Goal: Feedback & Contribution: Leave review/rating

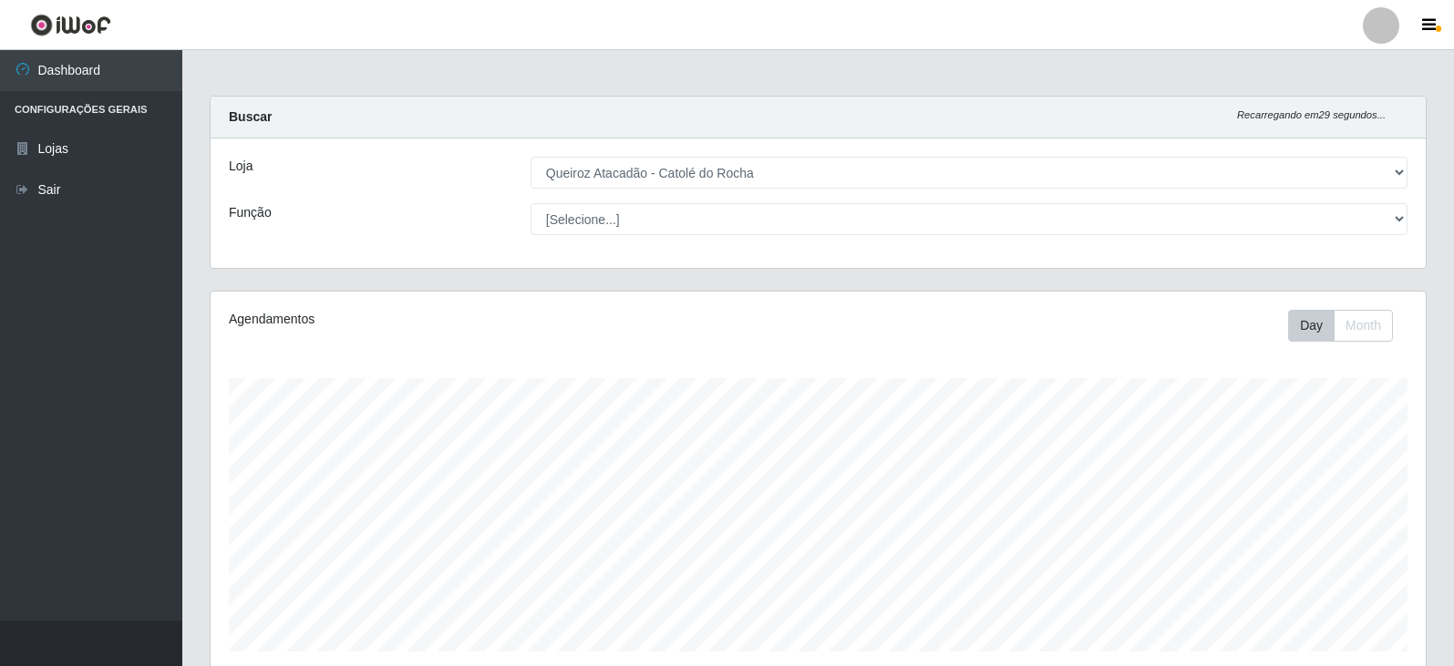
select select "500"
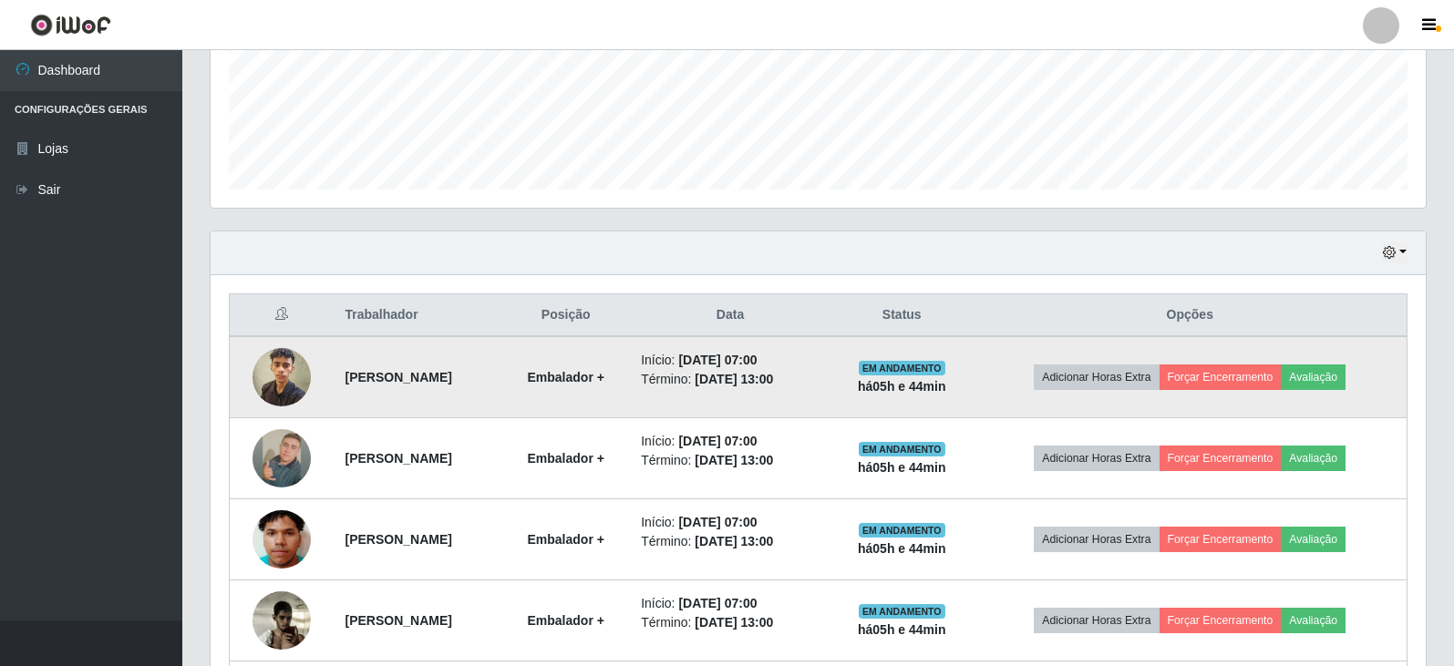
scroll to position [456, 0]
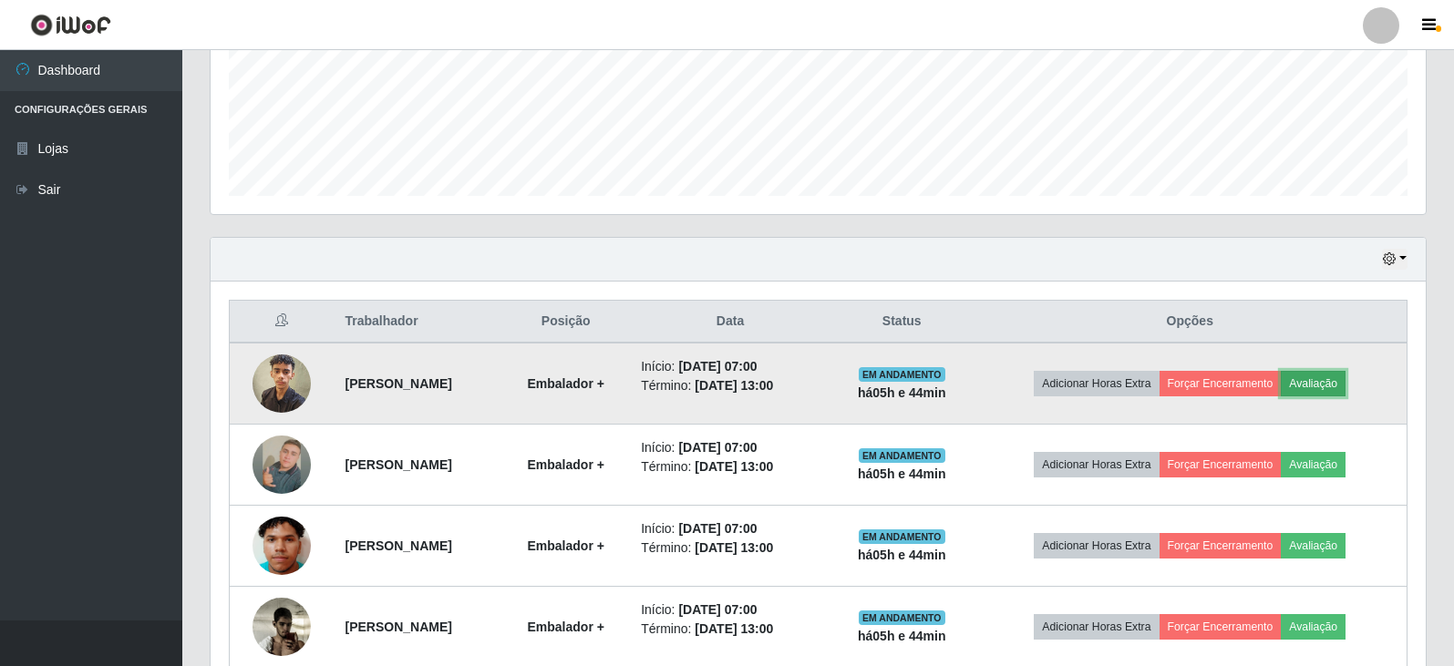
click at [1323, 381] on button "Avaliação" at bounding box center [1313, 384] width 65 height 26
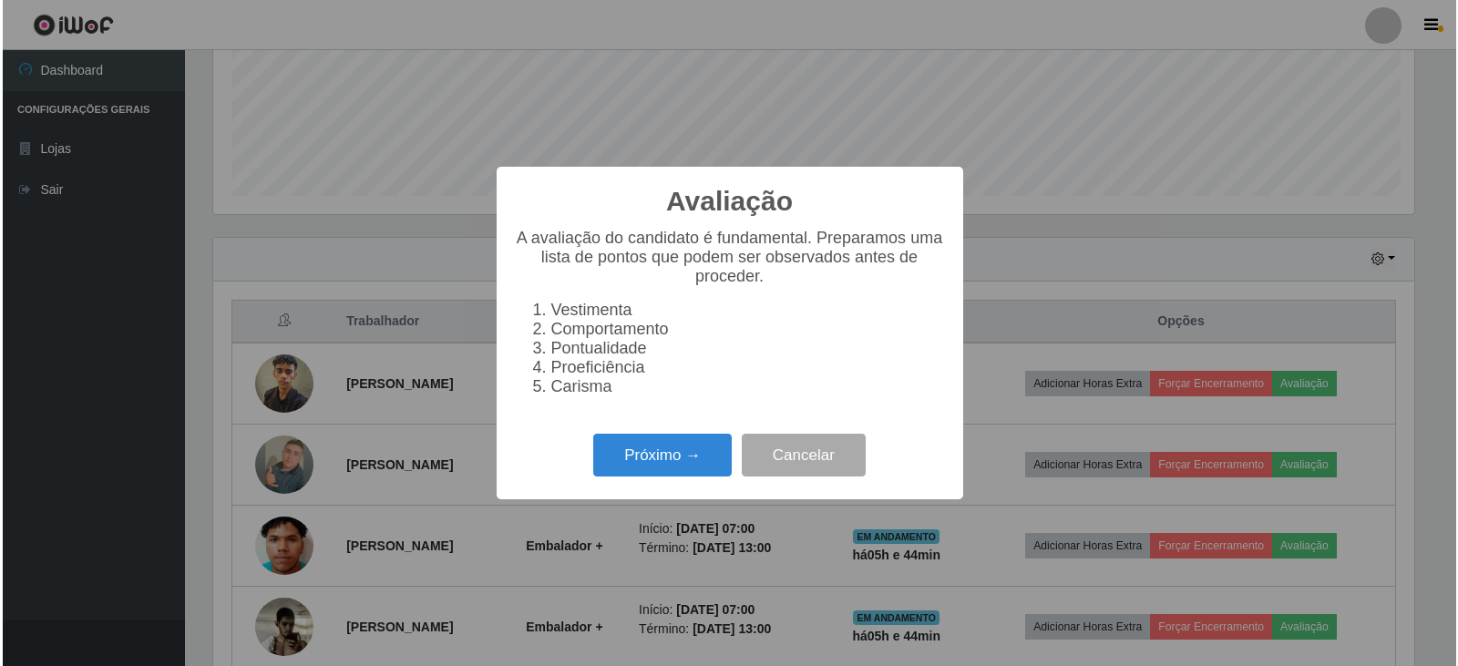
scroll to position [378, 1206]
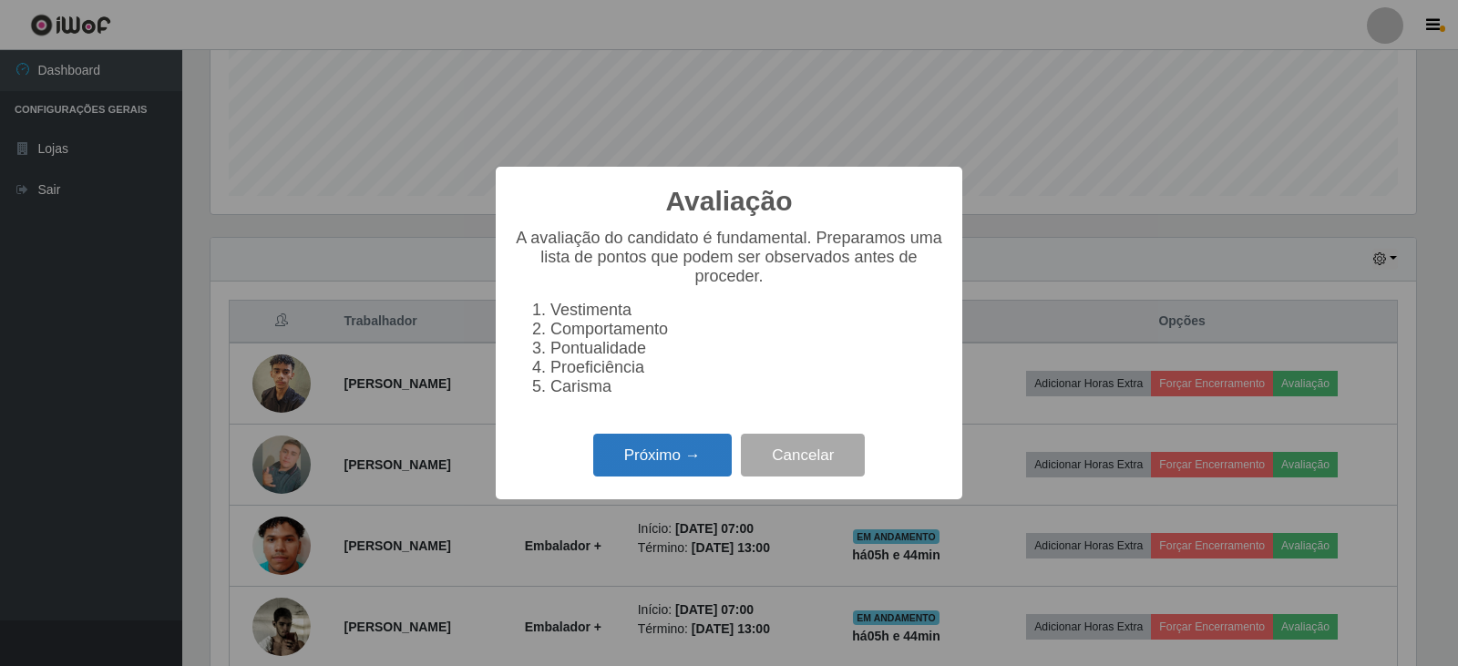
click at [667, 477] on button "Próximo →" at bounding box center [662, 455] width 139 height 43
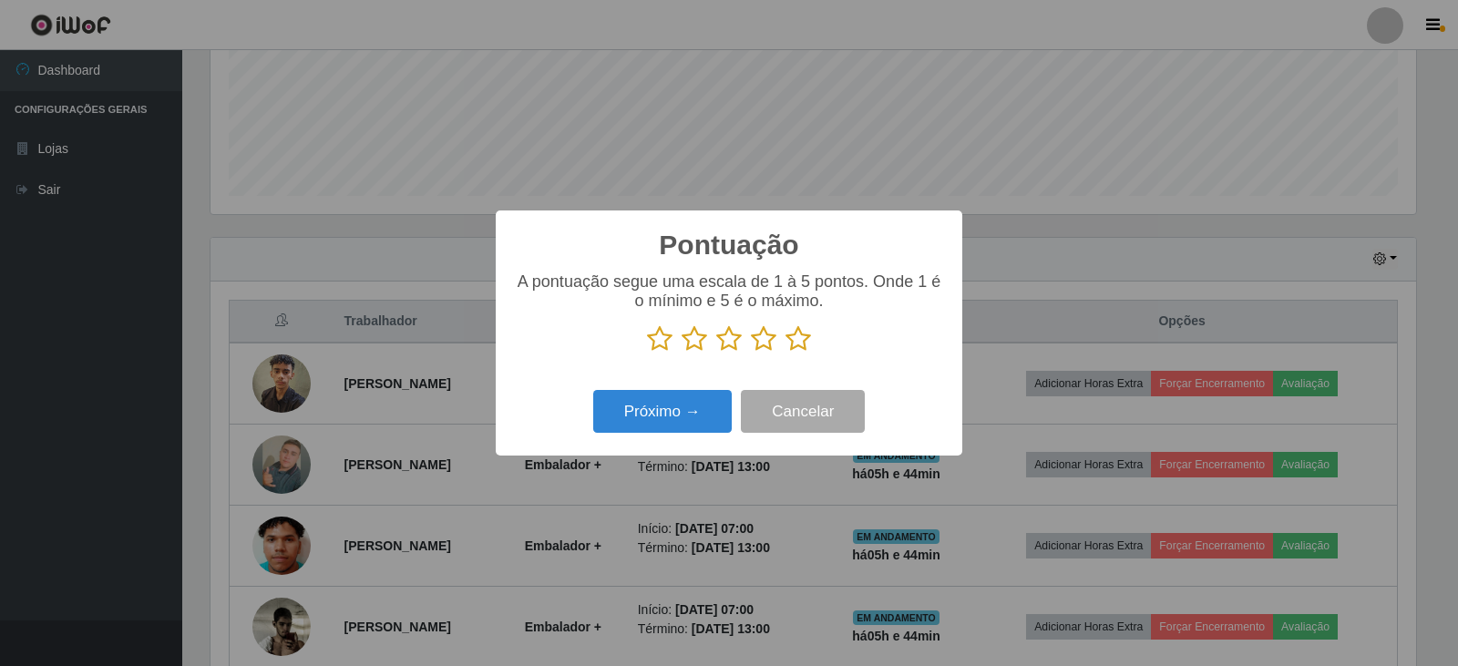
scroll to position [911032, 910204]
click at [797, 343] on icon at bounding box center [799, 338] width 26 height 27
click at [786, 353] on input "radio" at bounding box center [786, 353] width 0 height 0
click at [694, 412] on button "Próximo →" at bounding box center [662, 411] width 139 height 43
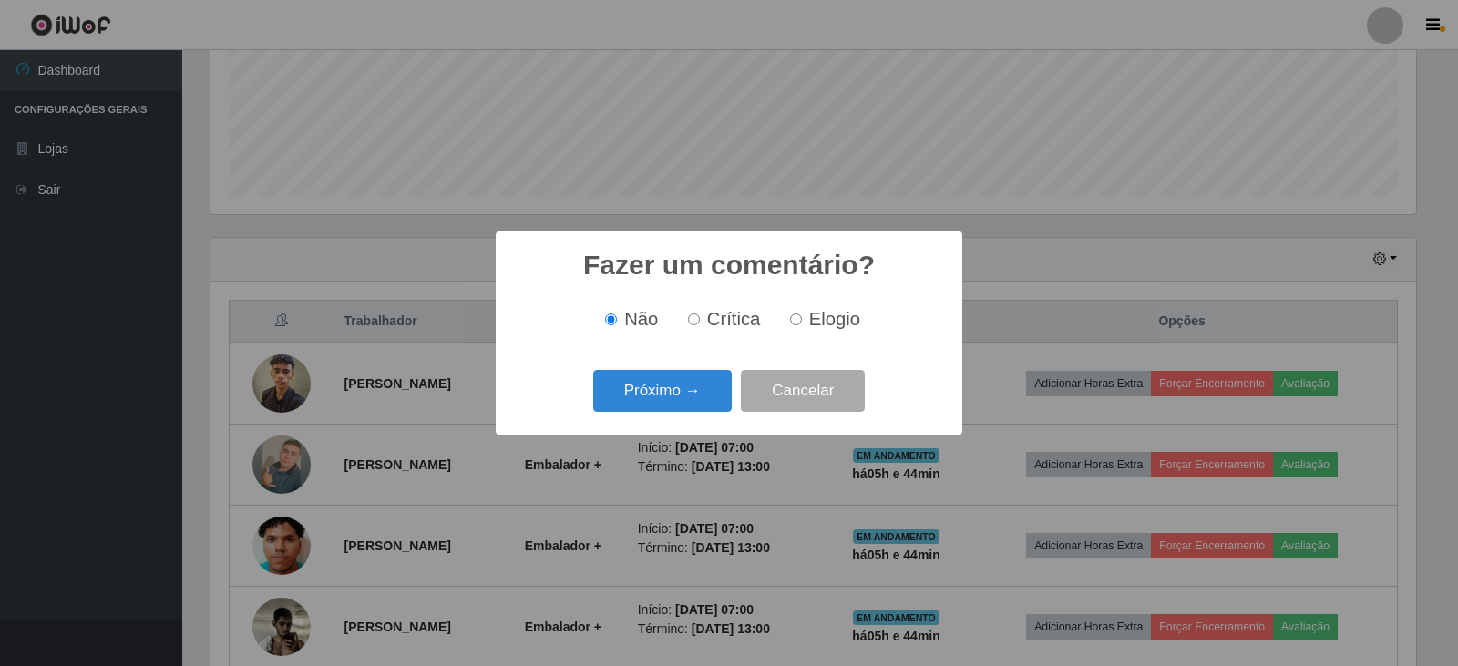
drag, startPoint x: 791, startPoint y: 324, endPoint x: 760, endPoint y: 347, distance: 39.0
click at [790, 324] on input "Elogio" at bounding box center [796, 320] width 12 height 12
radio input "true"
click at [704, 399] on button "Próximo →" at bounding box center [662, 391] width 139 height 43
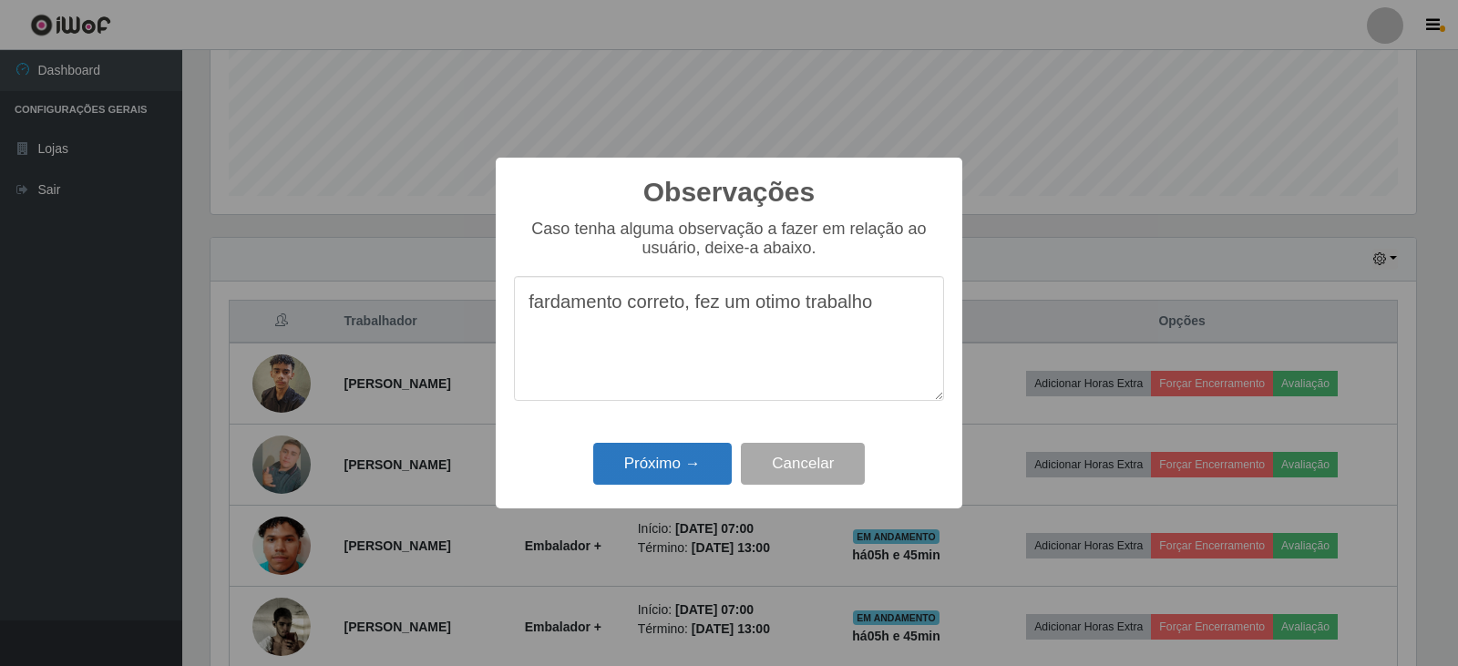
type textarea "fardamento correto, fez um otimo trabalho"
click at [654, 466] on button "Próximo →" at bounding box center [662, 464] width 139 height 43
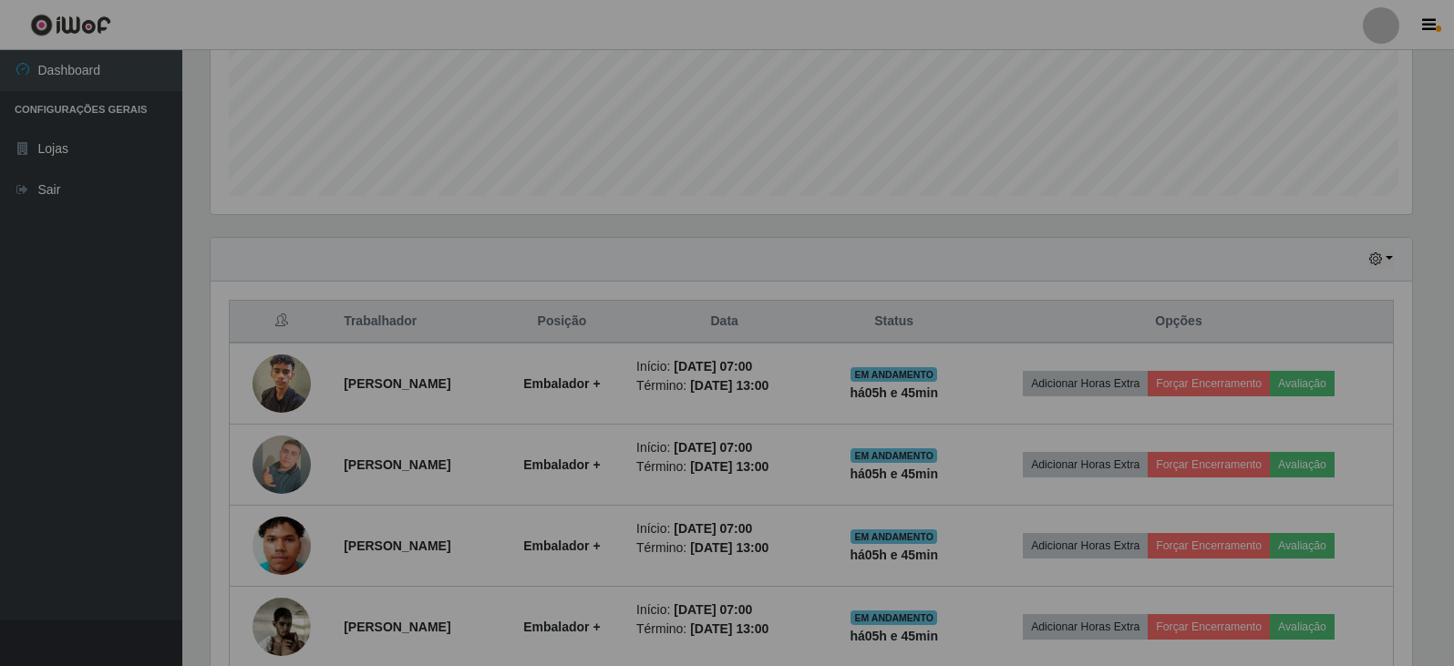
scroll to position [378, 1215]
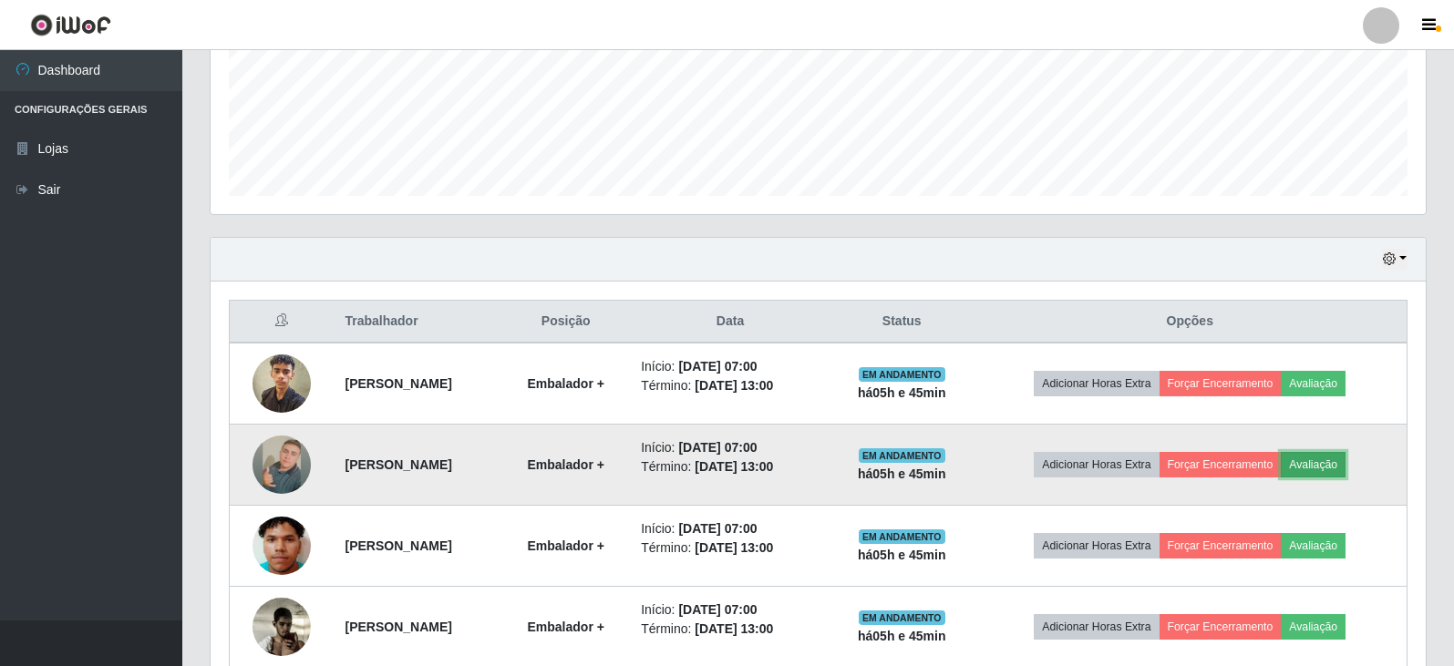
click at [1343, 465] on button "Avaliação" at bounding box center [1313, 465] width 65 height 26
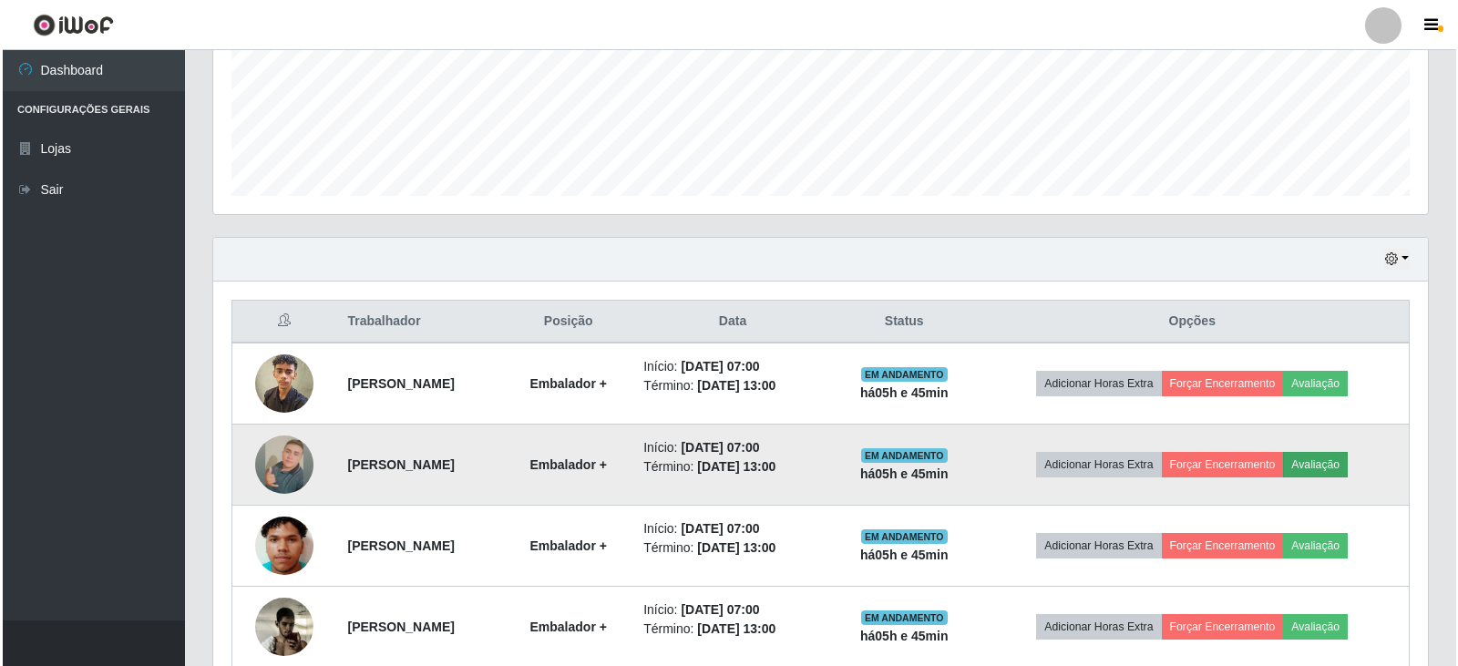
scroll to position [378, 1206]
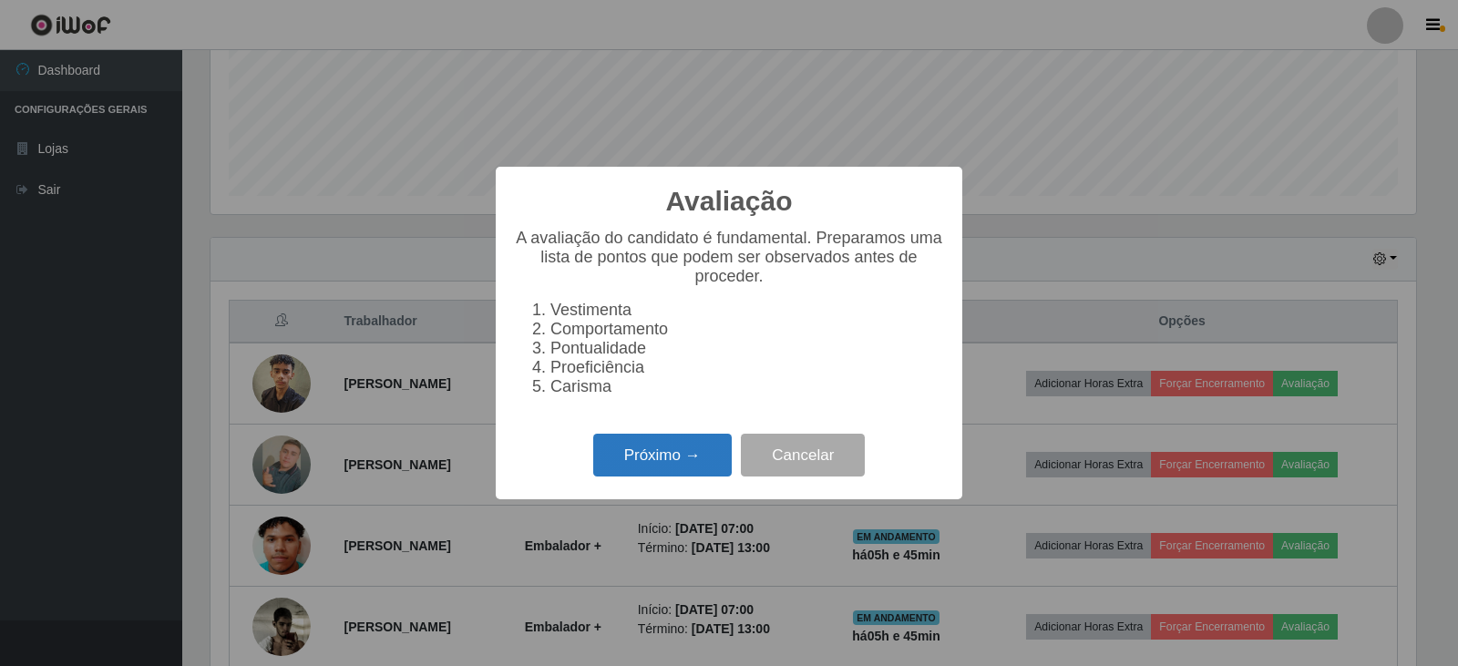
click at [639, 465] on button "Próximo →" at bounding box center [662, 455] width 139 height 43
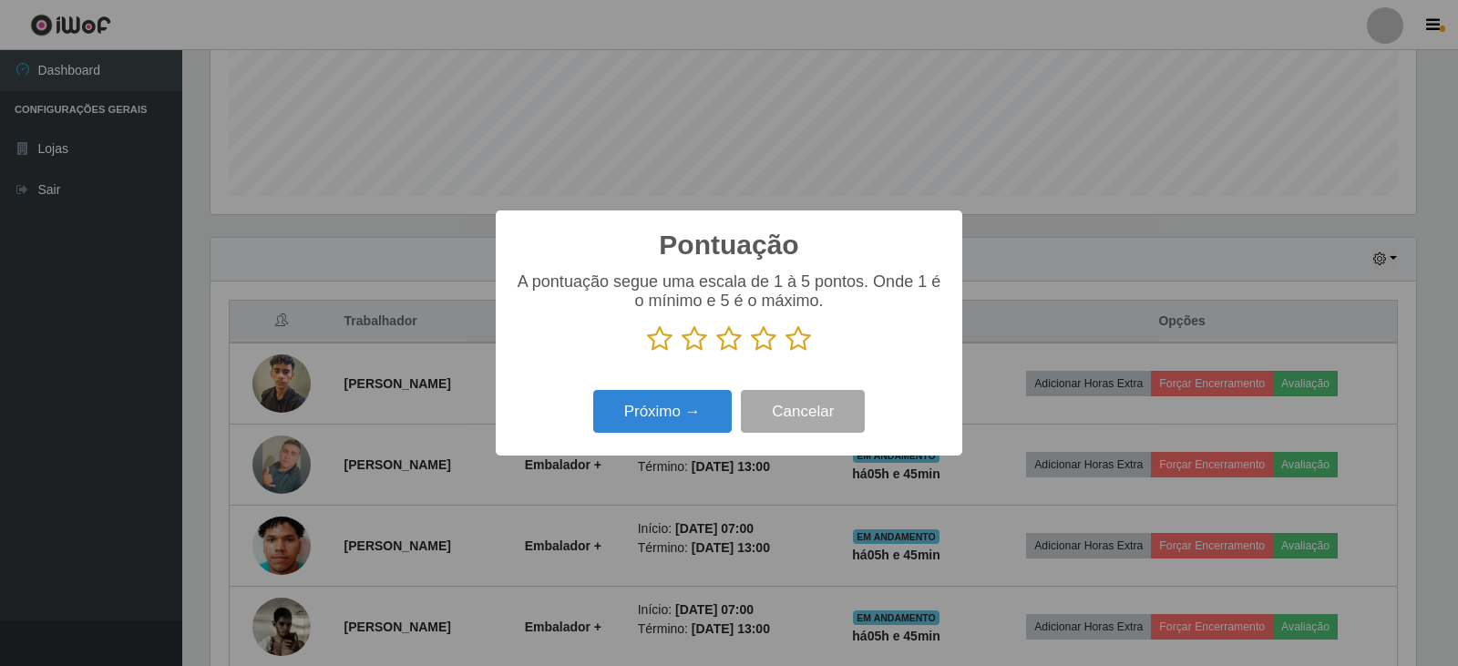
click at [799, 343] on icon at bounding box center [799, 338] width 26 height 27
click at [786, 353] on input "radio" at bounding box center [786, 353] width 0 height 0
click at [668, 423] on button "Próximo →" at bounding box center [662, 411] width 139 height 43
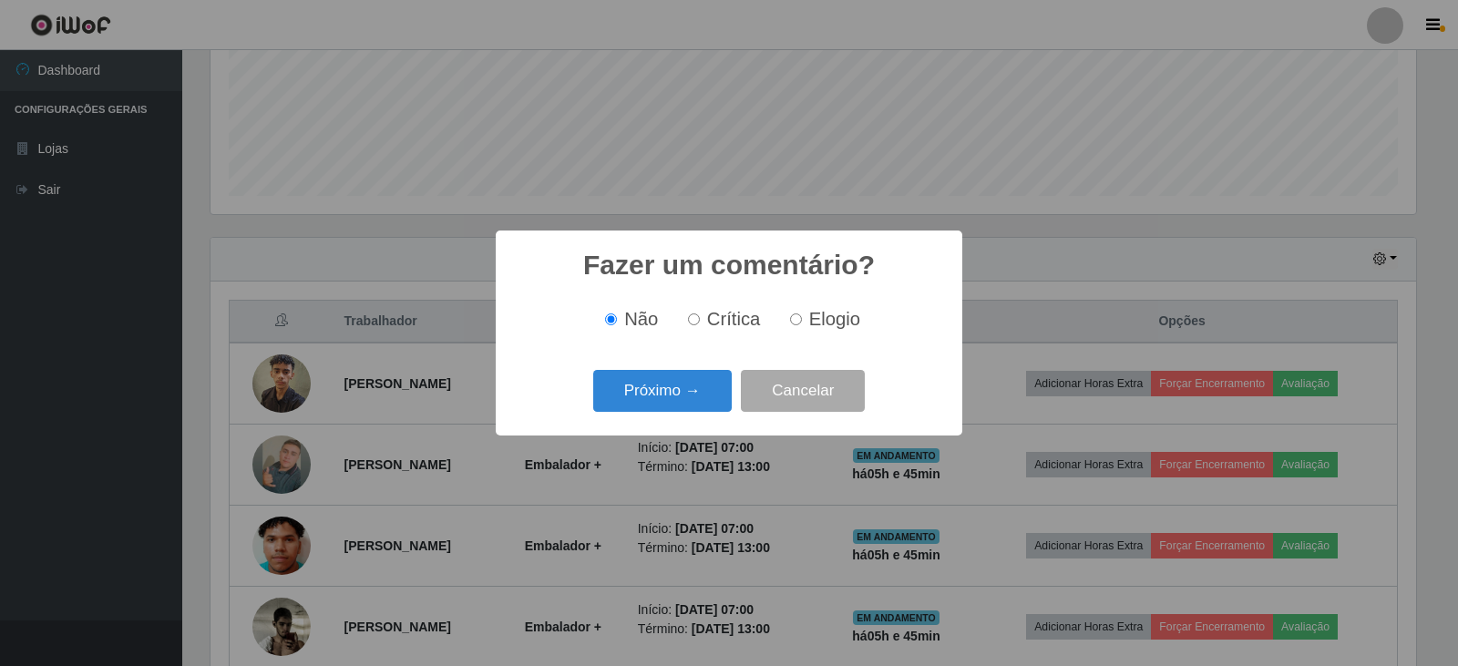
click at [795, 323] on input "Elogio" at bounding box center [796, 320] width 12 height 12
radio input "true"
click at [681, 392] on button "Próximo →" at bounding box center [662, 391] width 139 height 43
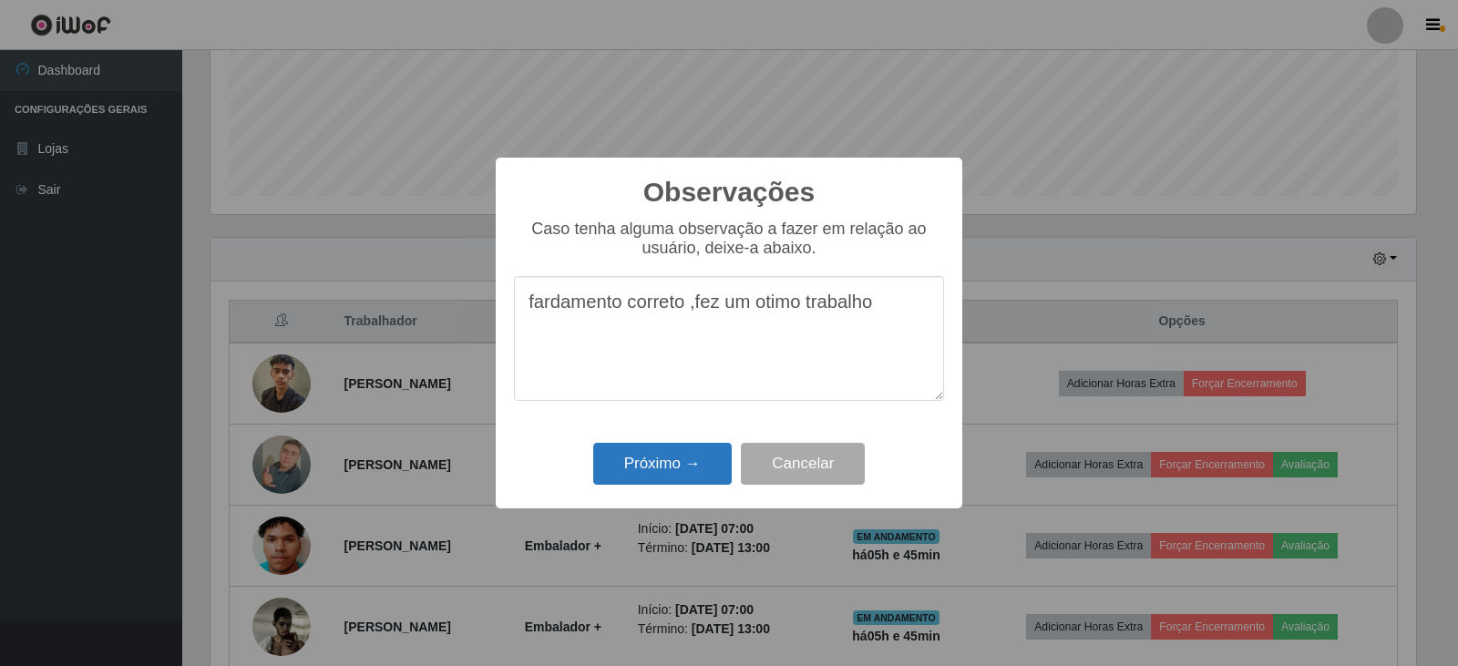
type textarea "fardamento correto ,fez um otimo trabalho"
click at [692, 462] on button "Próximo →" at bounding box center [662, 464] width 139 height 43
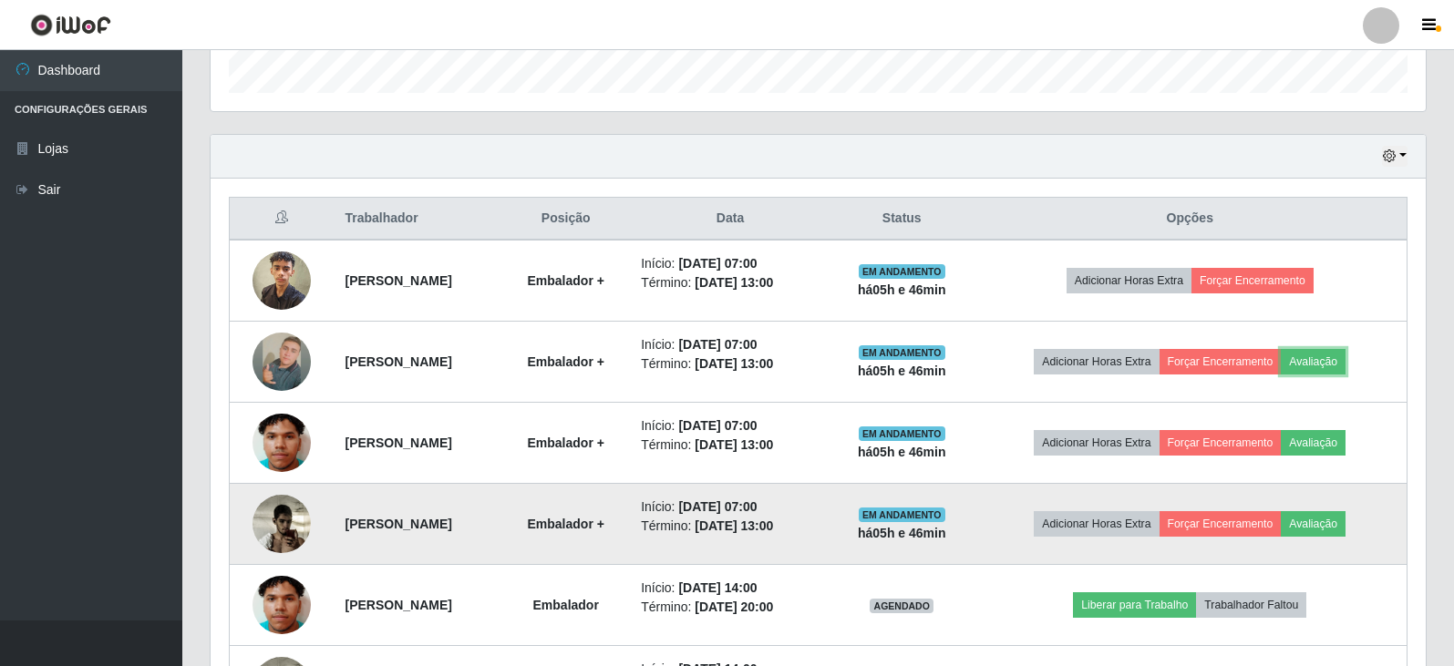
scroll to position [638, 0]
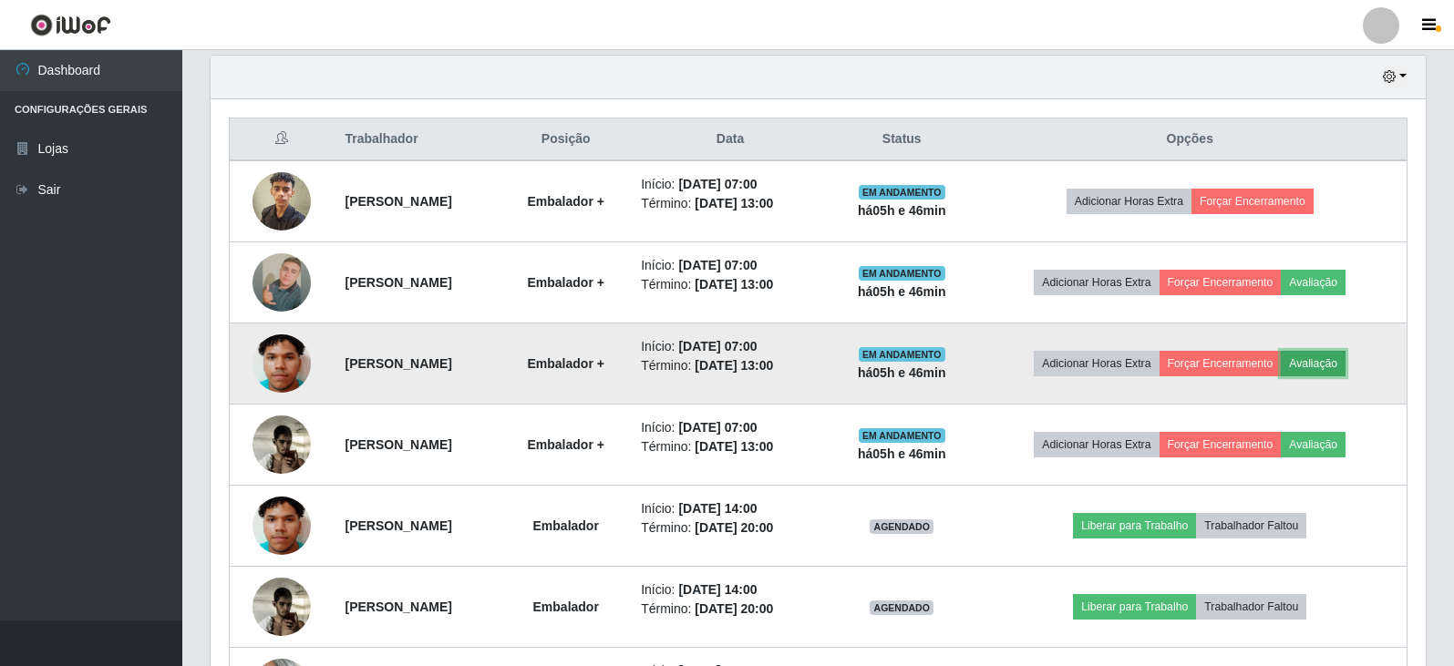
click at [1345, 361] on button "Avaliação" at bounding box center [1313, 364] width 65 height 26
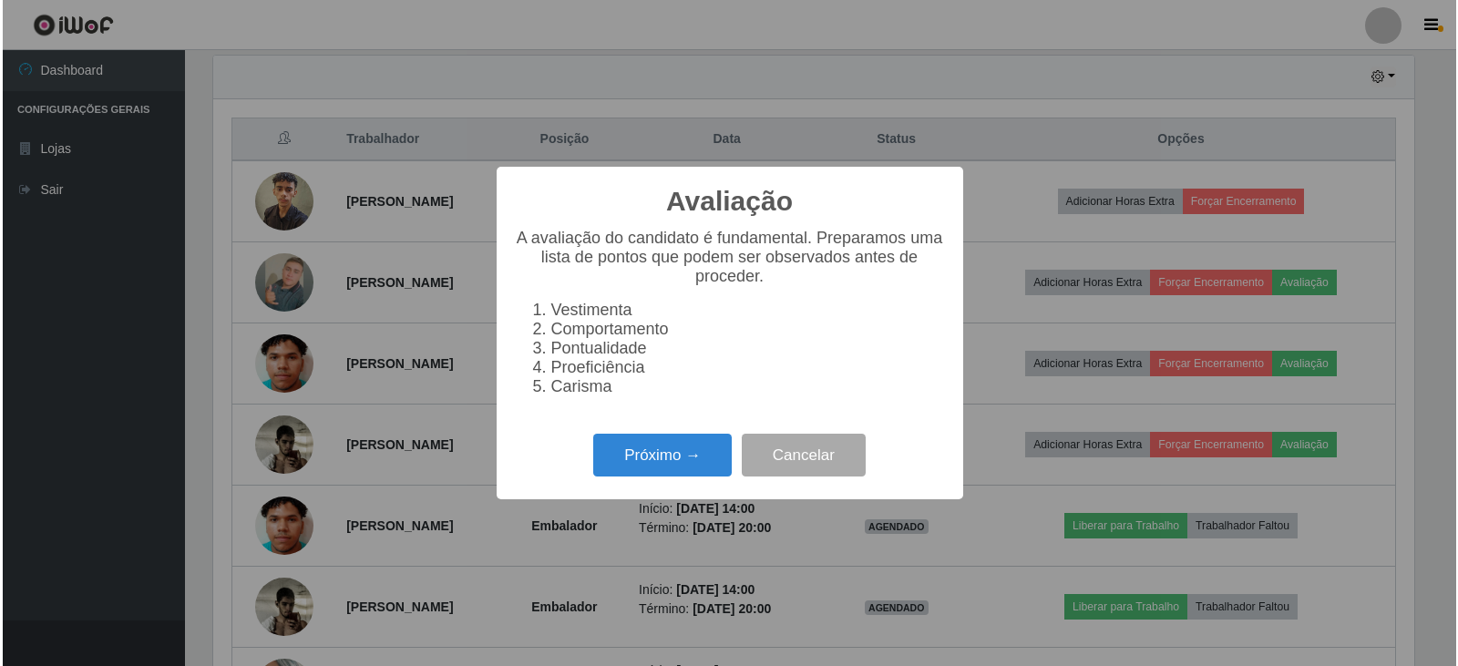
scroll to position [378, 1206]
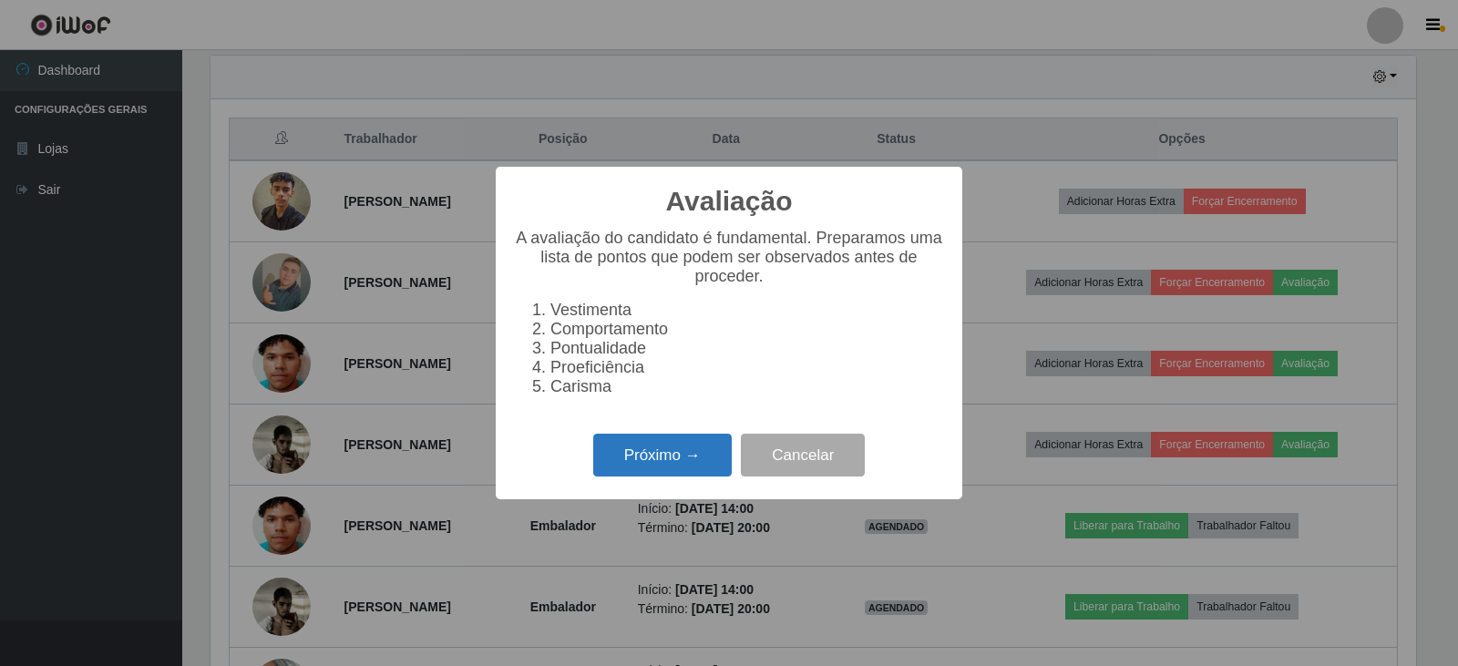
click at [661, 467] on button "Próximo →" at bounding box center [662, 455] width 139 height 43
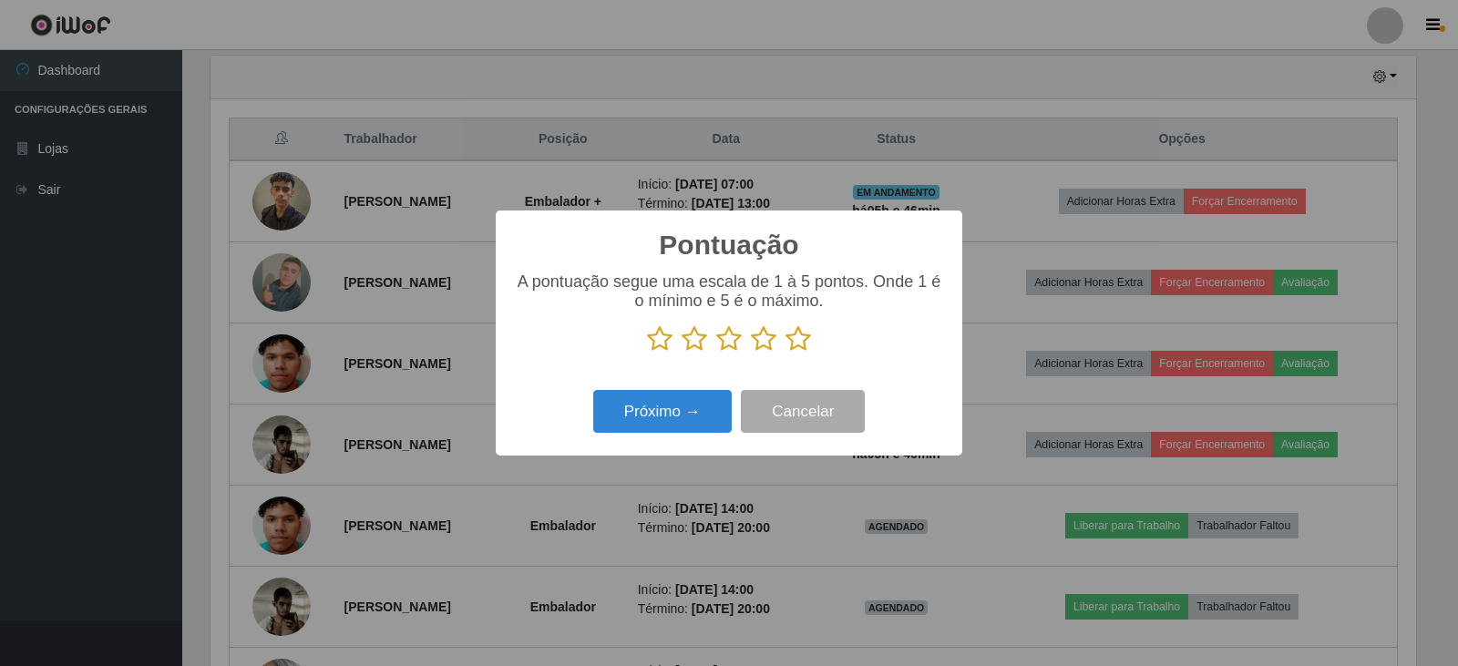
click at [798, 341] on icon at bounding box center [799, 338] width 26 height 27
click at [786, 353] on input "radio" at bounding box center [786, 353] width 0 height 0
click at [691, 419] on button "Próximo →" at bounding box center [662, 411] width 139 height 43
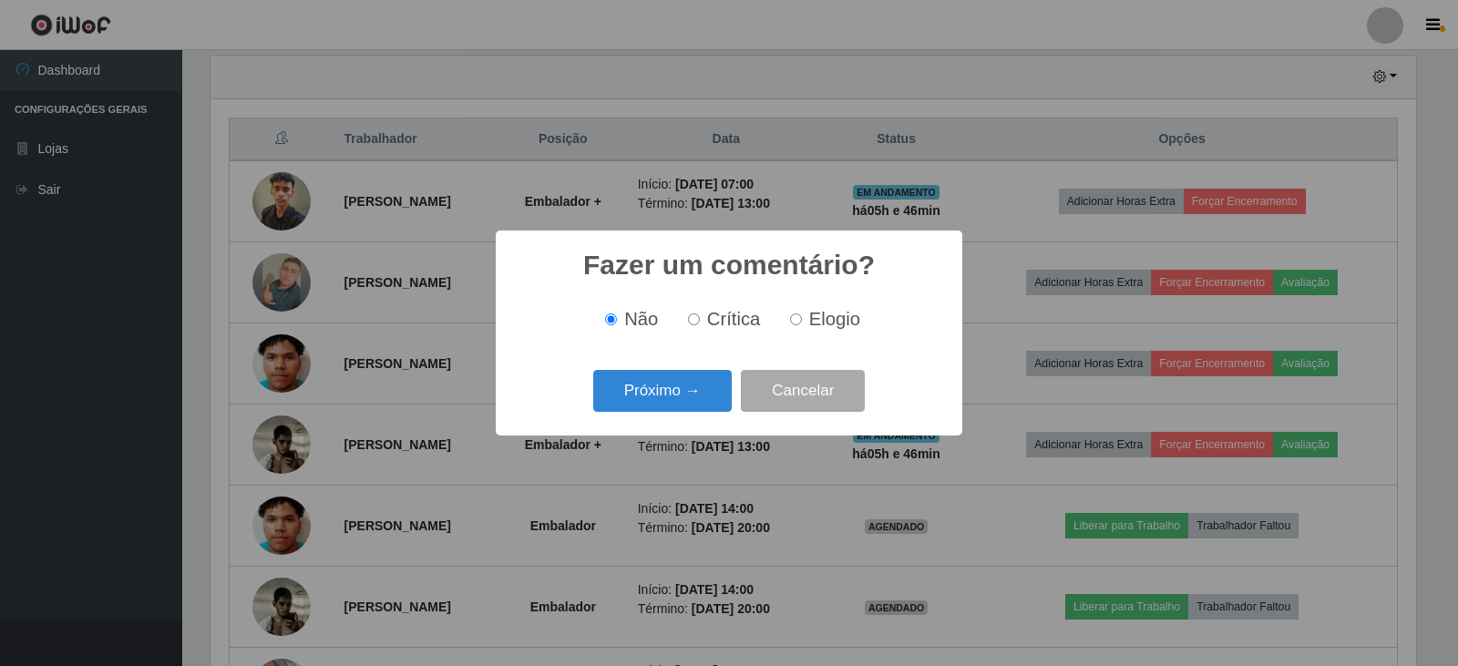
drag, startPoint x: 795, startPoint y: 319, endPoint x: 680, endPoint y: 398, distance: 139.6
click at [794, 319] on input "Elogio" at bounding box center [796, 320] width 12 height 12
radio input "true"
click at [680, 401] on button "Próximo →" at bounding box center [662, 391] width 139 height 43
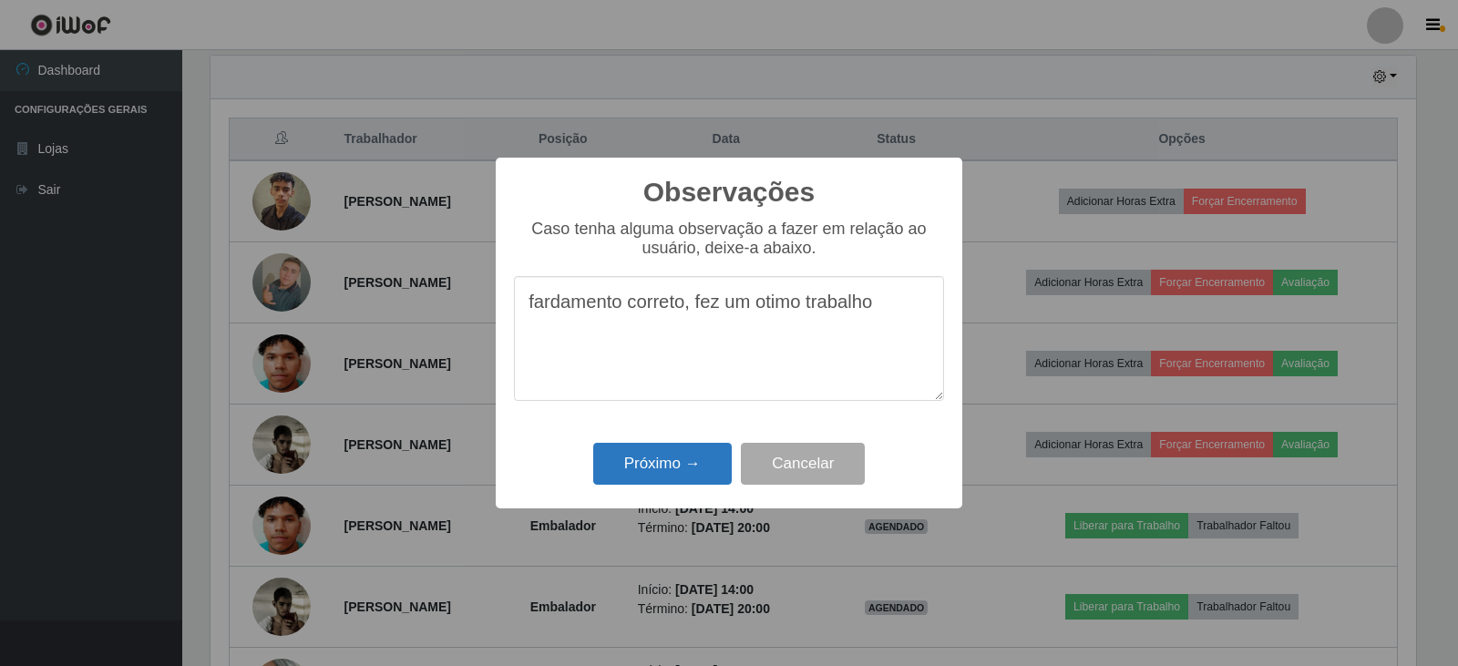
type textarea "fardamento correto, fez um otimo trabalho"
click at [653, 474] on button "Próximo →" at bounding box center [662, 464] width 139 height 43
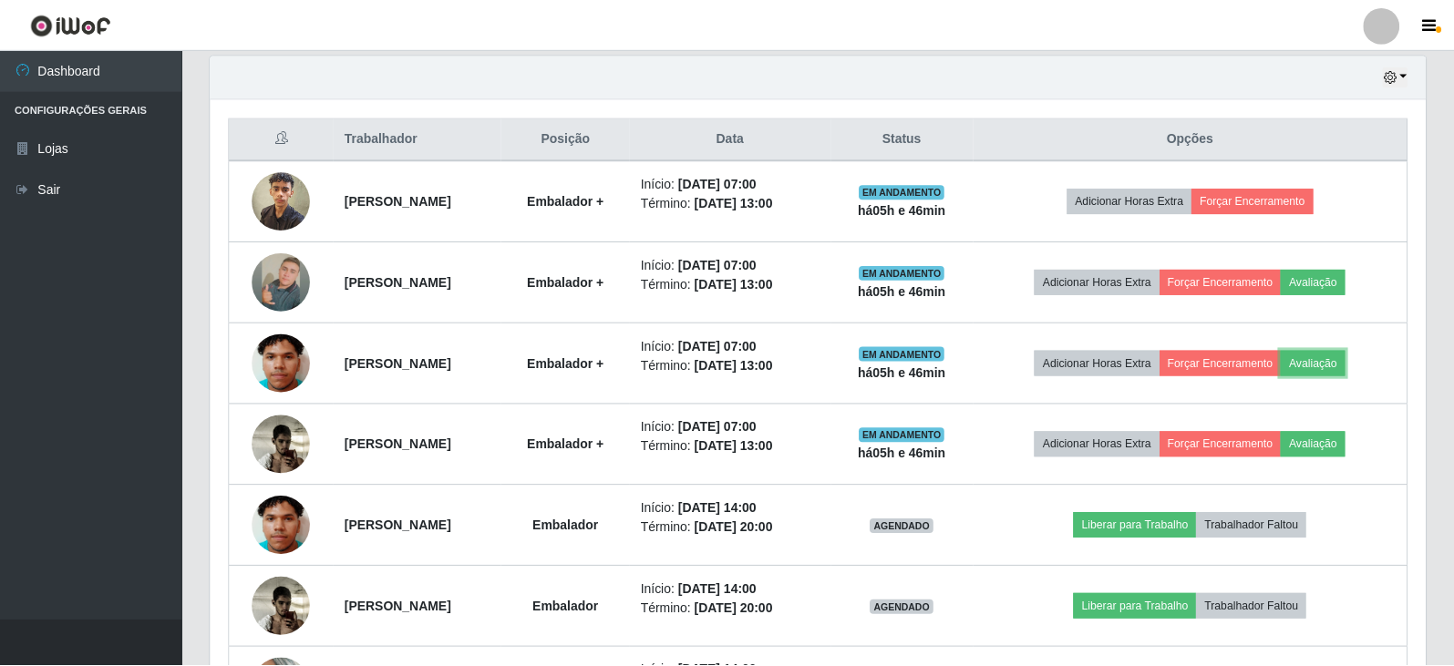
scroll to position [378, 1215]
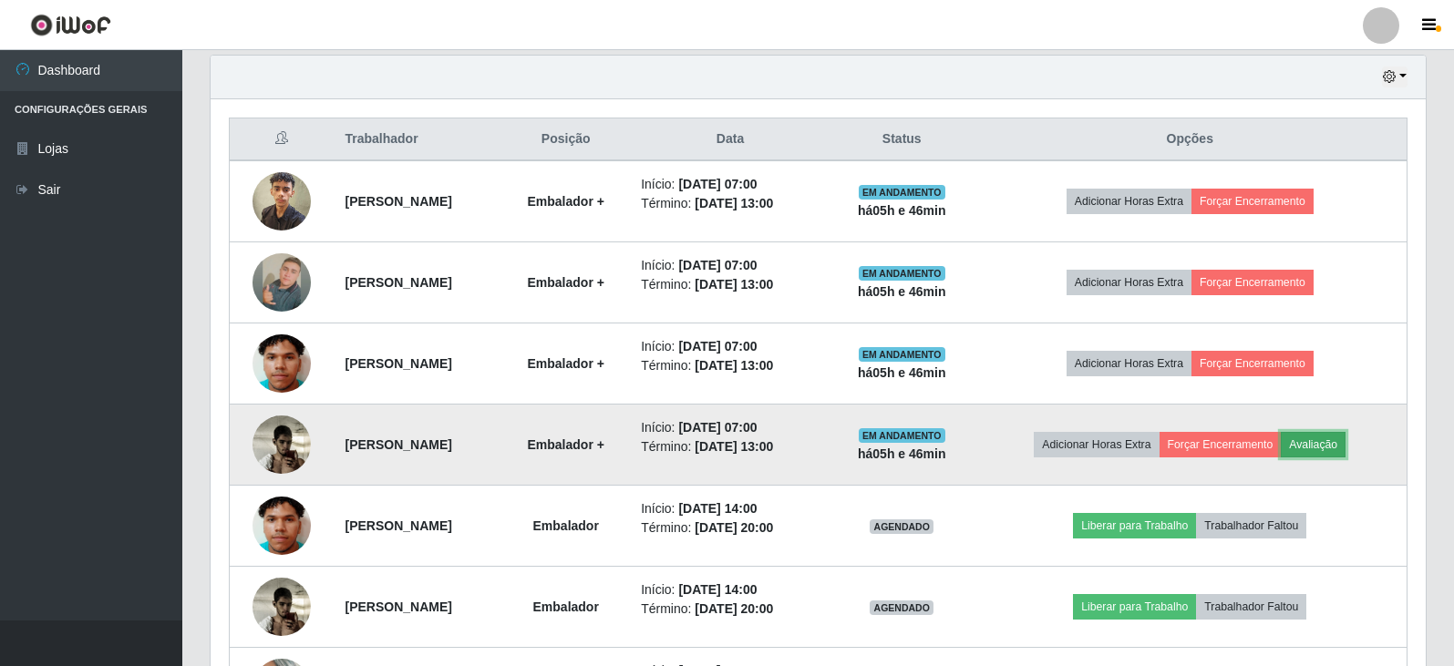
click at [1343, 450] on button "Avaliação" at bounding box center [1313, 445] width 65 height 26
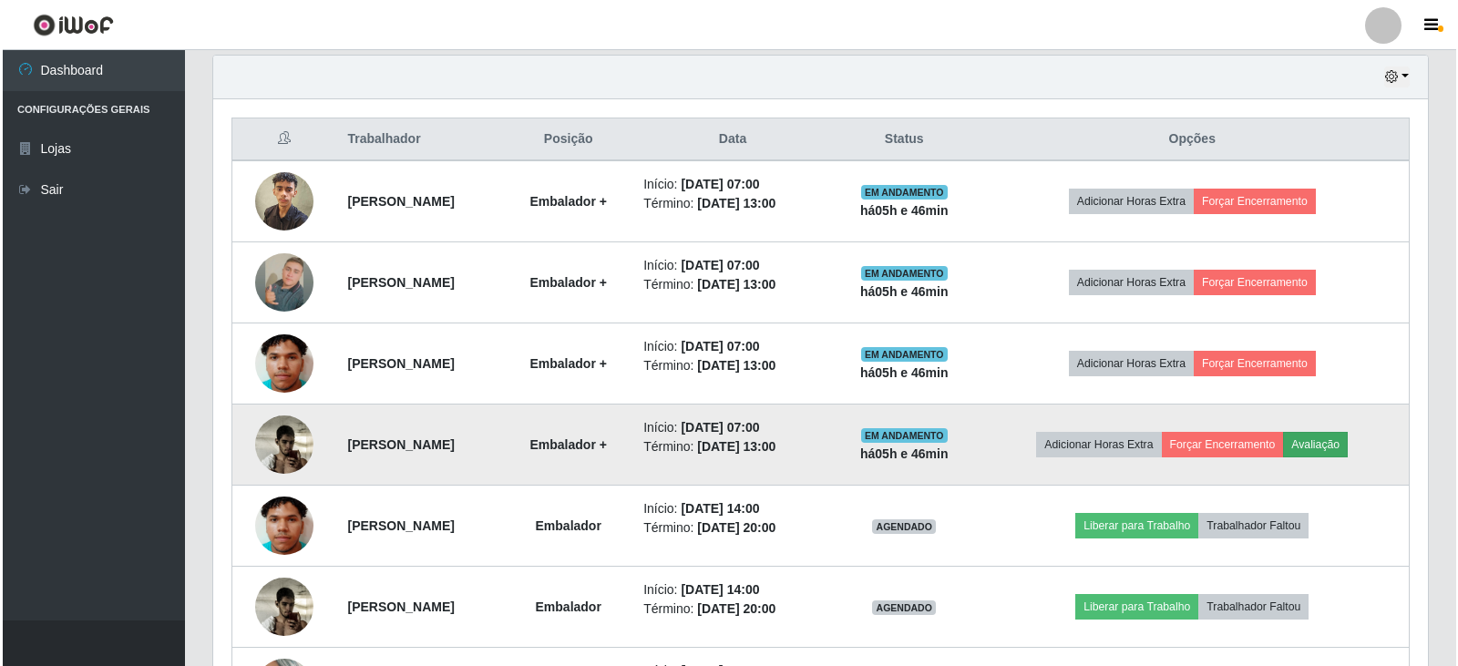
scroll to position [378, 1206]
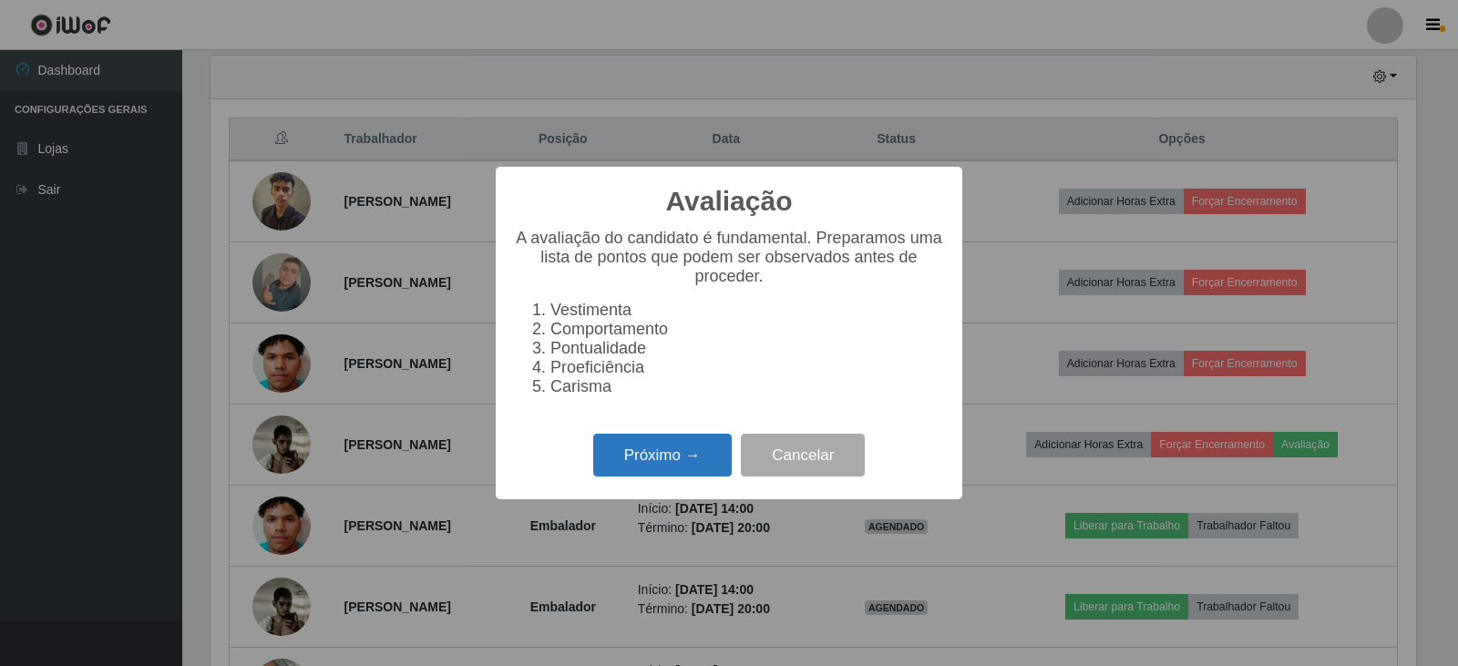
click at [672, 468] on button "Próximo →" at bounding box center [662, 455] width 139 height 43
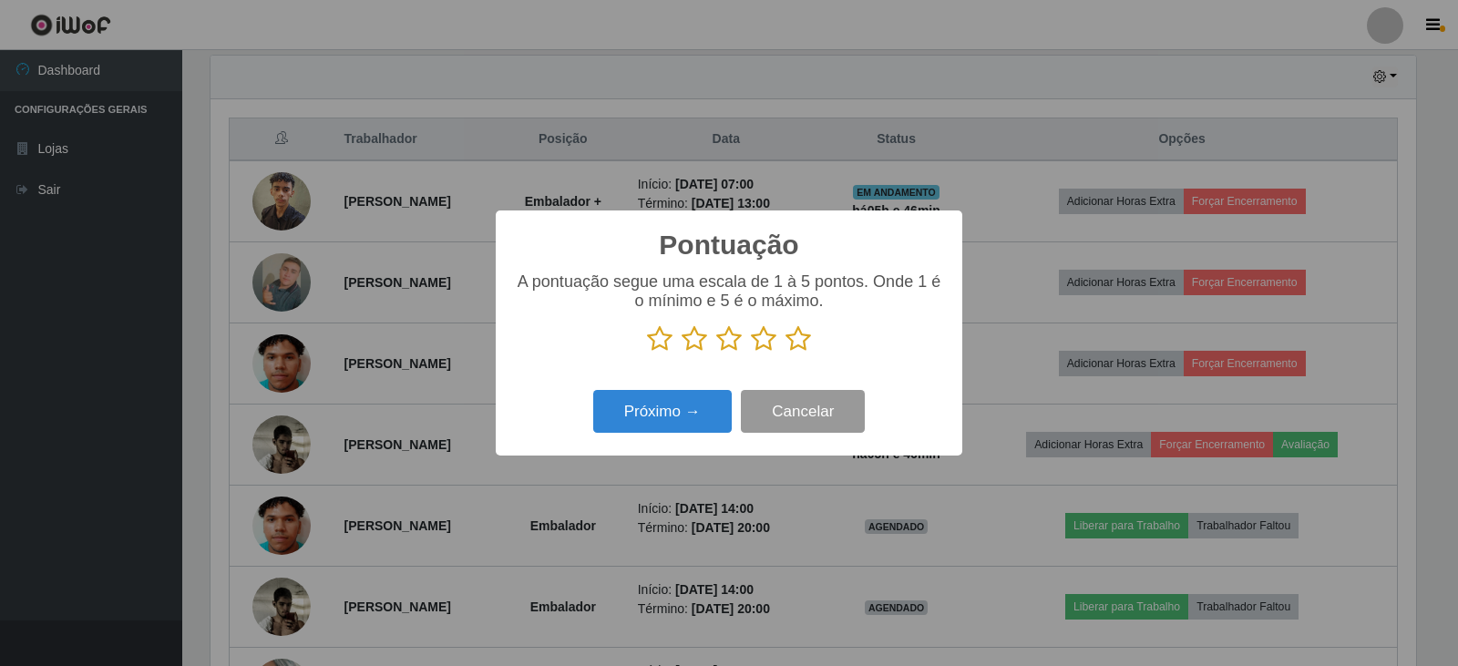
scroll to position [911032, 910204]
click at [792, 344] on icon at bounding box center [799, 338] width 26 height 27
click at [786, 353] on input "radio" at bounding box center [786, 353] width 0 height 0
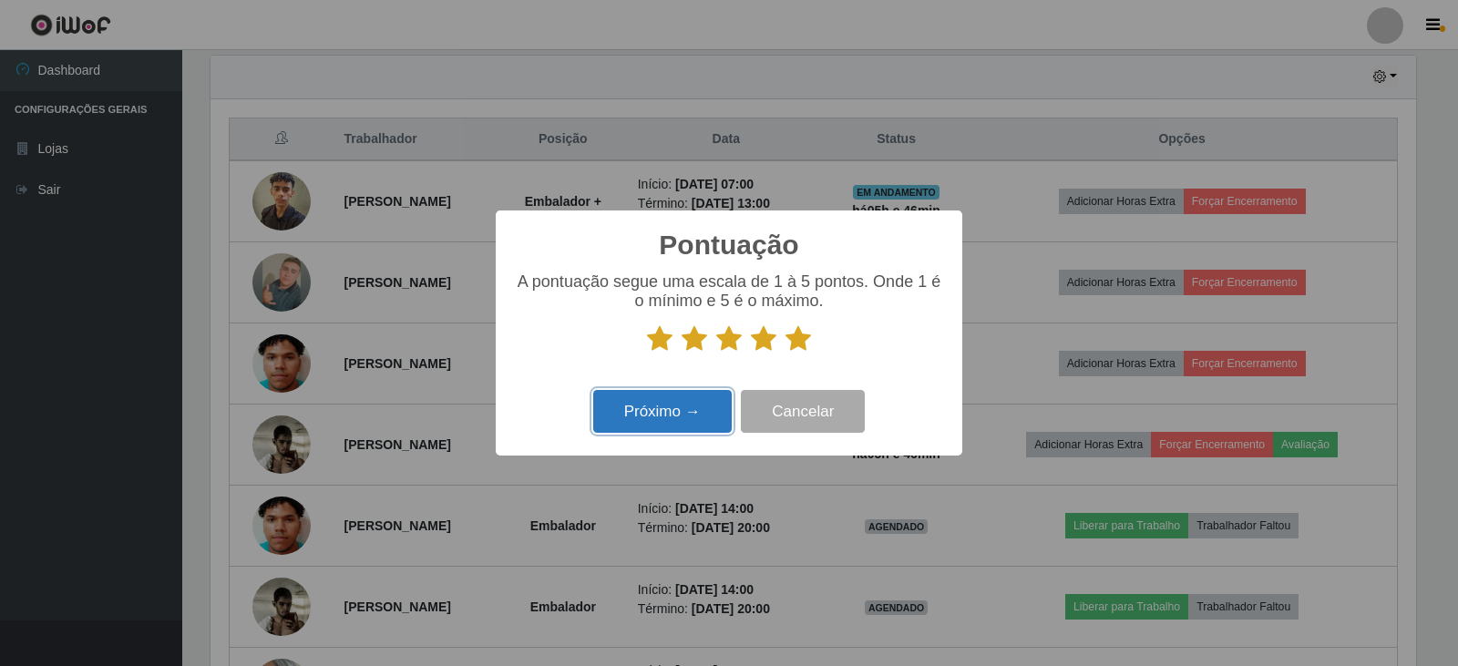
click at [679, 417] on button "Próximo →" at bounding box center [662, 411] width 139 height 43
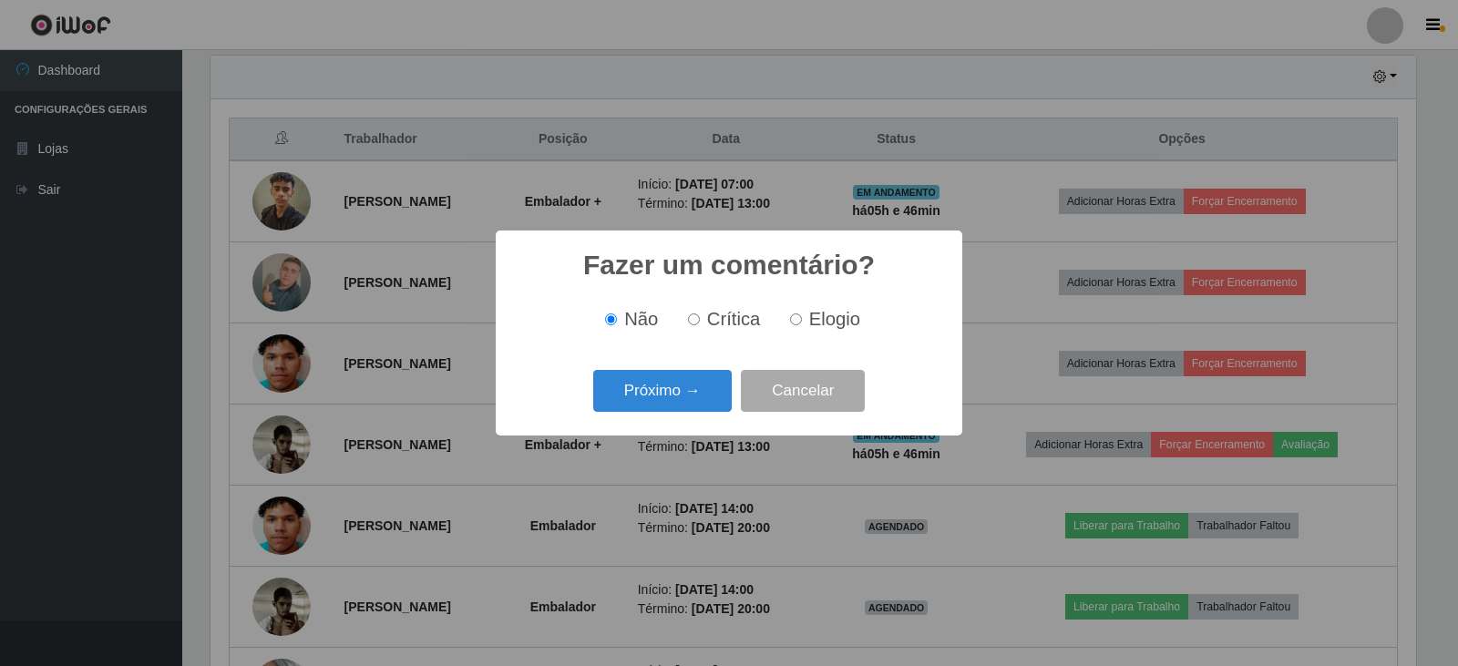
click at [797, 321] on input "Elogio" at bounding box center [796, 320] width 12 height 12
radio input "true"
click at [683, 399] on button "Próximo →" at bounding box center [662, 391] width 139 height 43
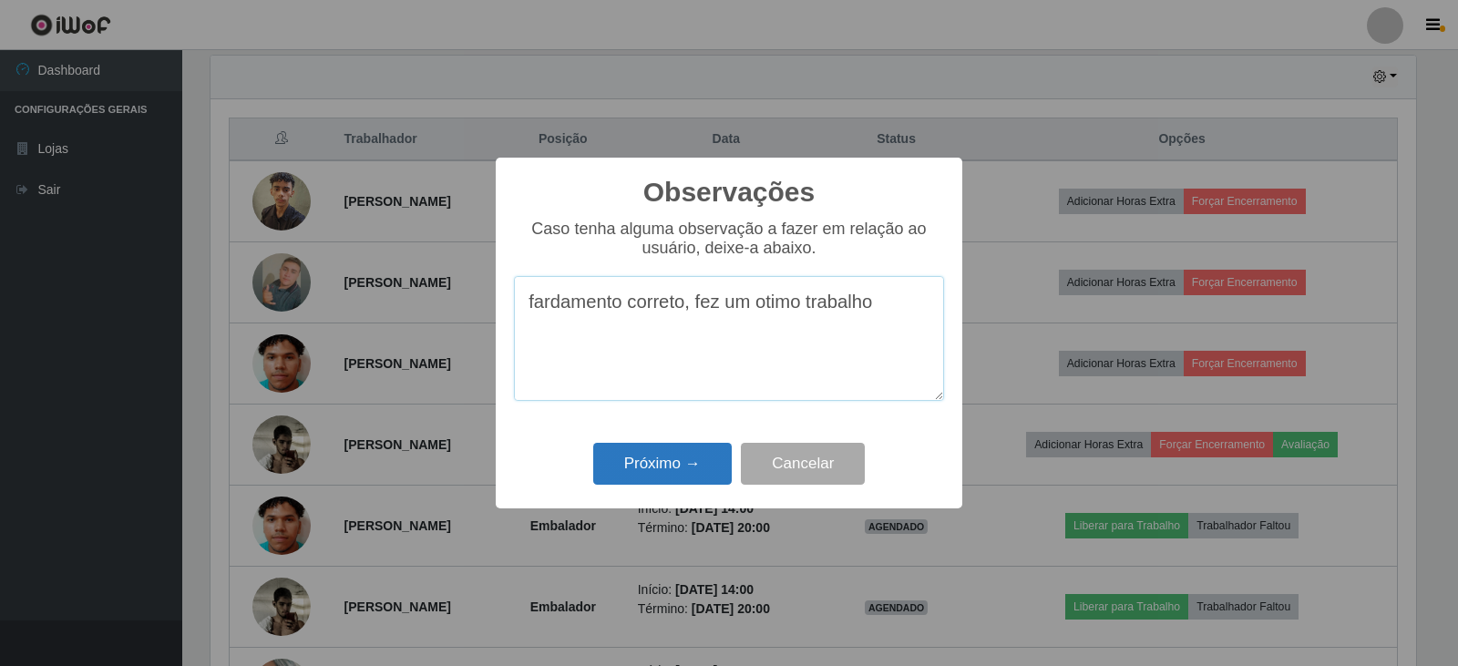
type textarea "fardamento correto, fez um otimo trabalho"
click at [659, 468] on button "Próximo →" at bounding box center [662, 464] width 139 height 43
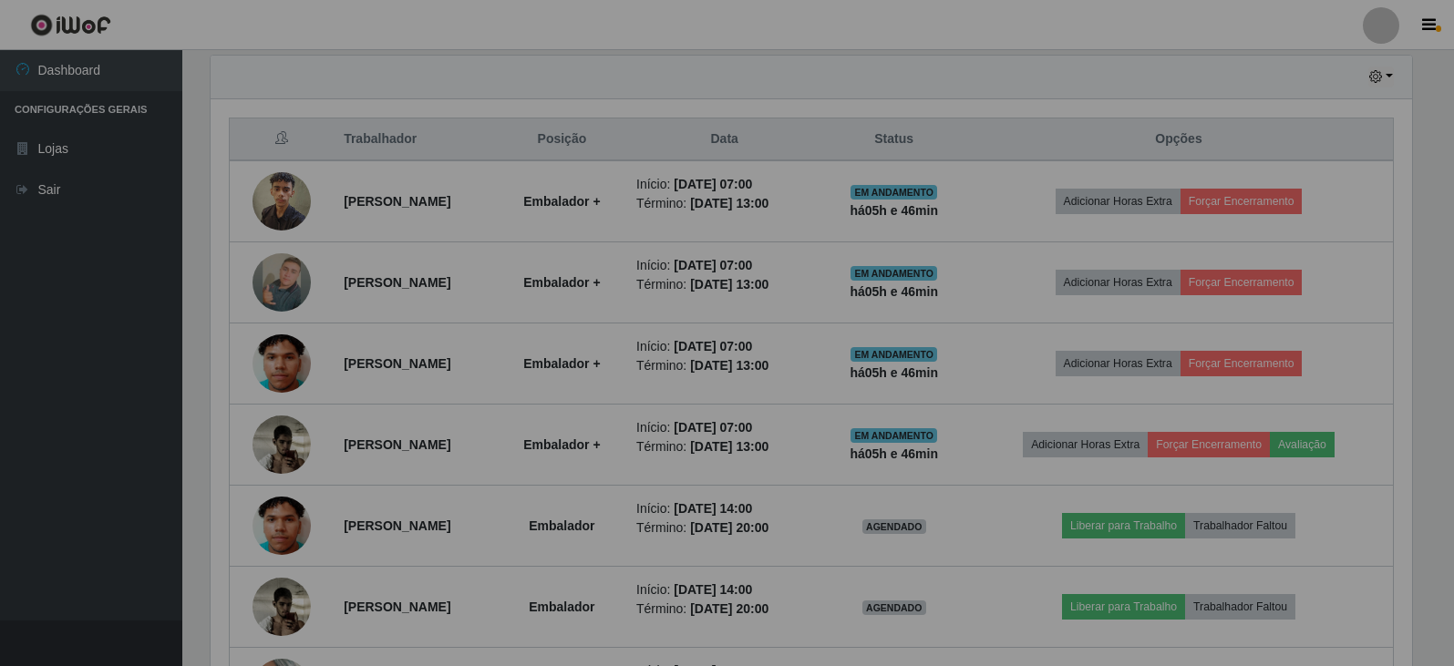
scroll to position [378, 1215]
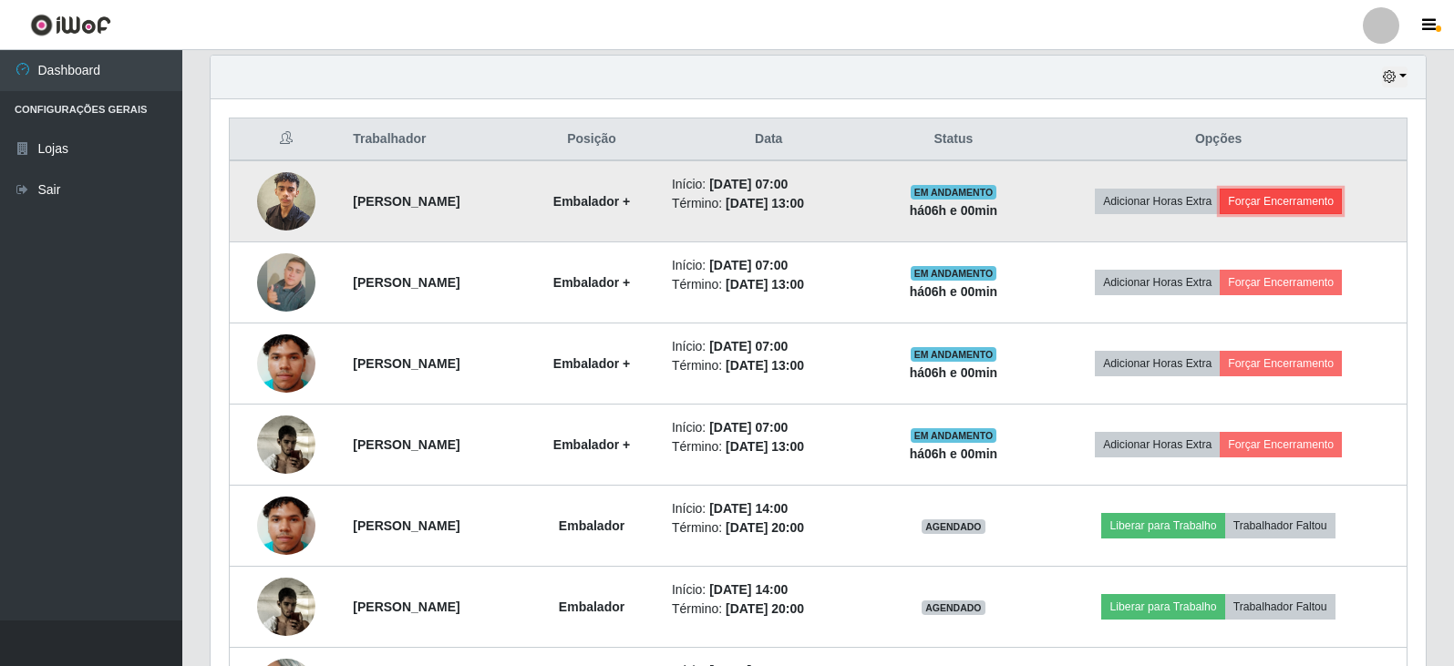
click at [1293, 201] on button "Forçar Encerramento" at bounding box center [1280, 202] width 122 height 26
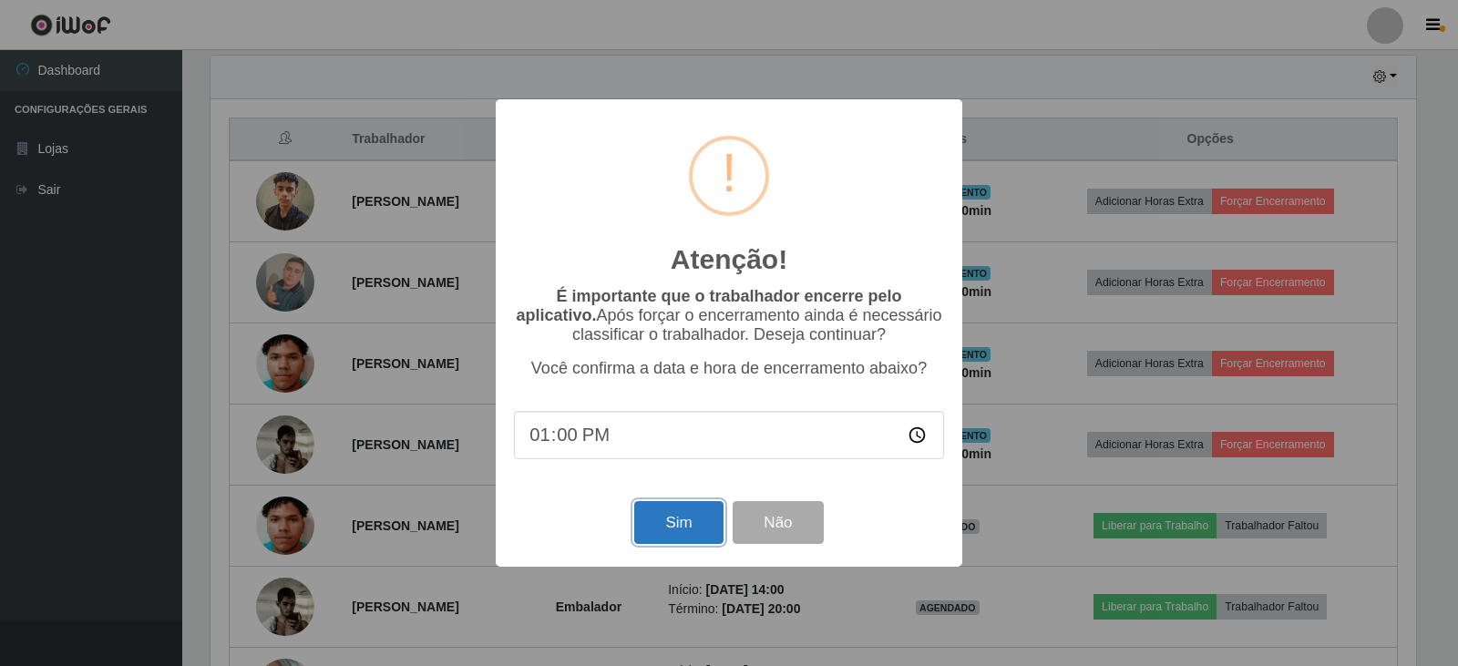
click at [672, 529] on button "Sim" at bounding box center [678, 522] width 88 height 43
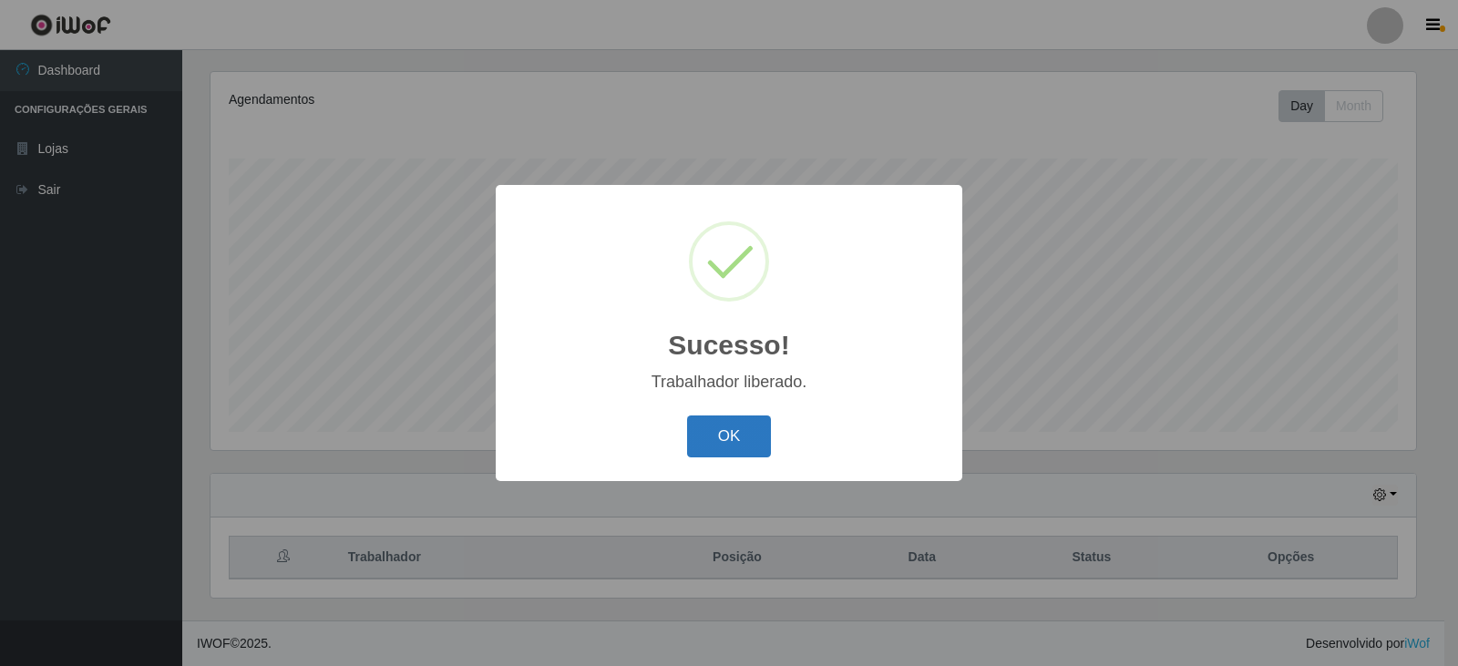
click at [721, 452] on button "OK" at bounding box center [729, 437] width 85 height 43
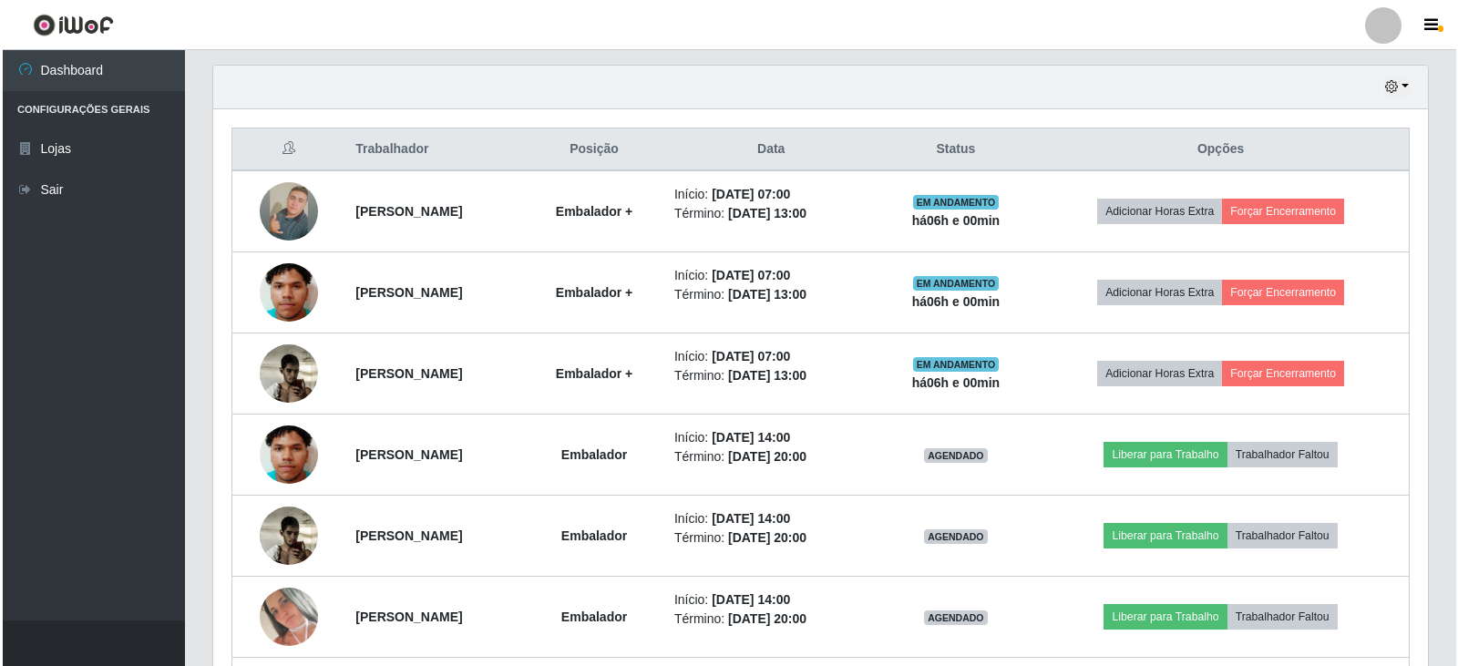
scroll to position [766, 0]
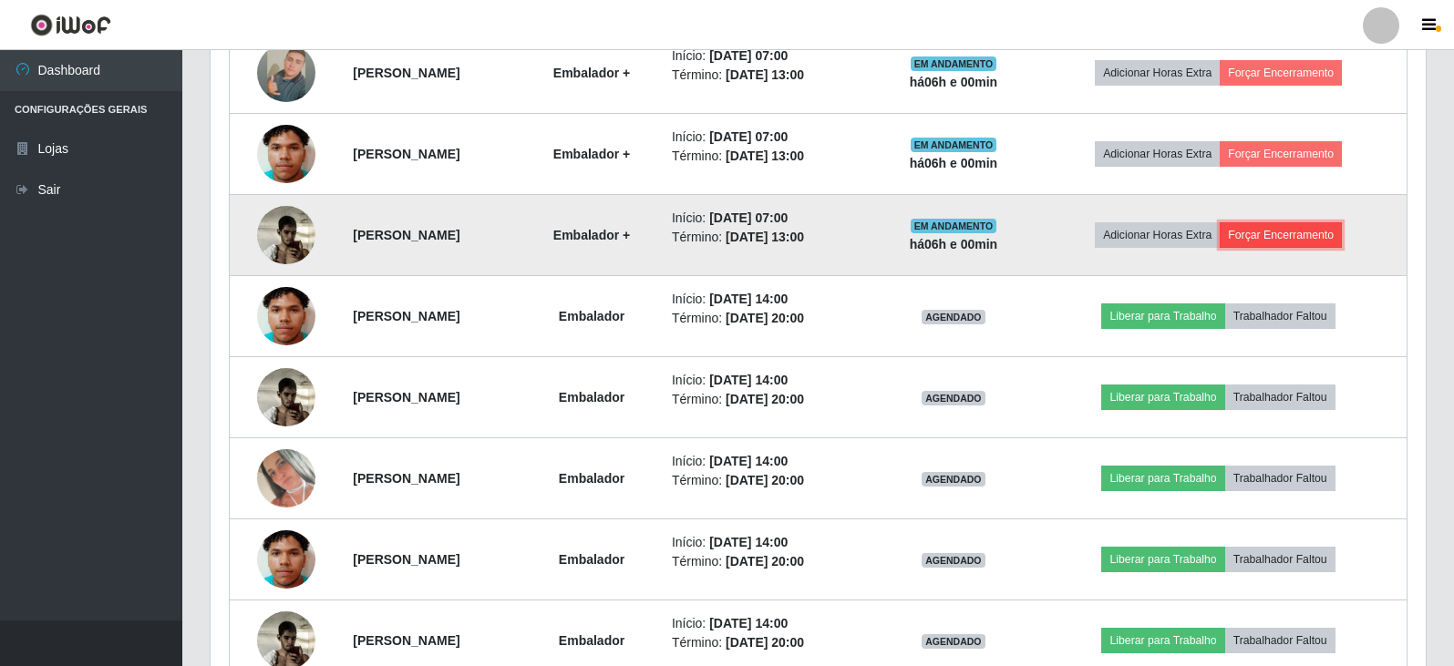
click at [1324, 238] on button "Forçar Encerramento" at bounding box center [1280, 235] width 122 height 26
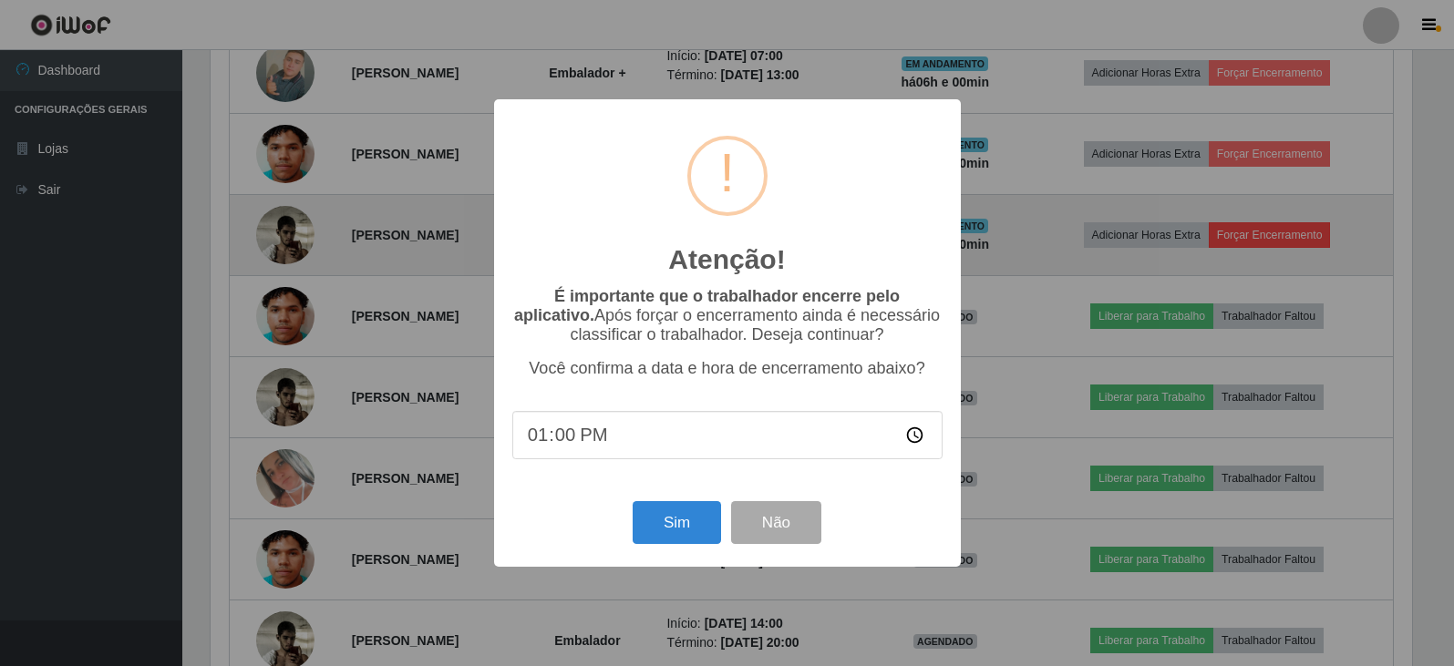
scroll to position [378, 1206]
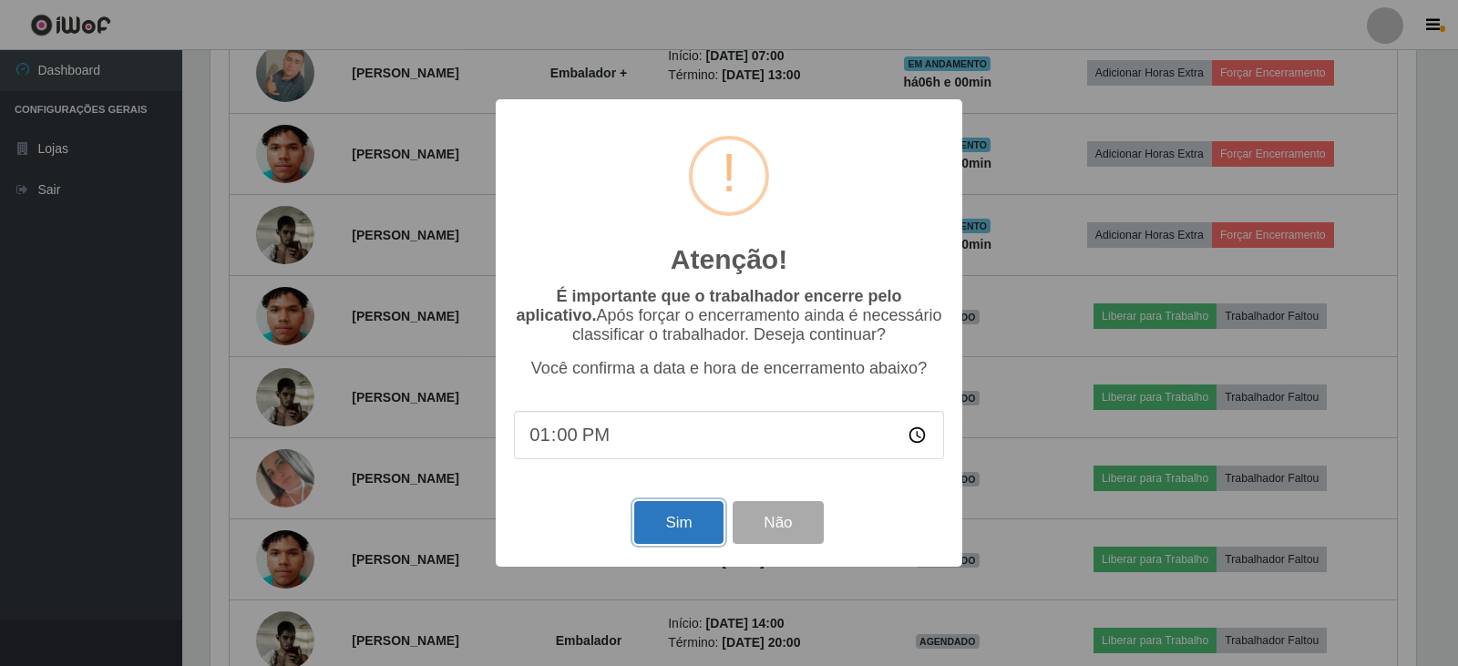
click at [688, 519] on button "Sim" at bounding box center [678, 522] width 88 height 43
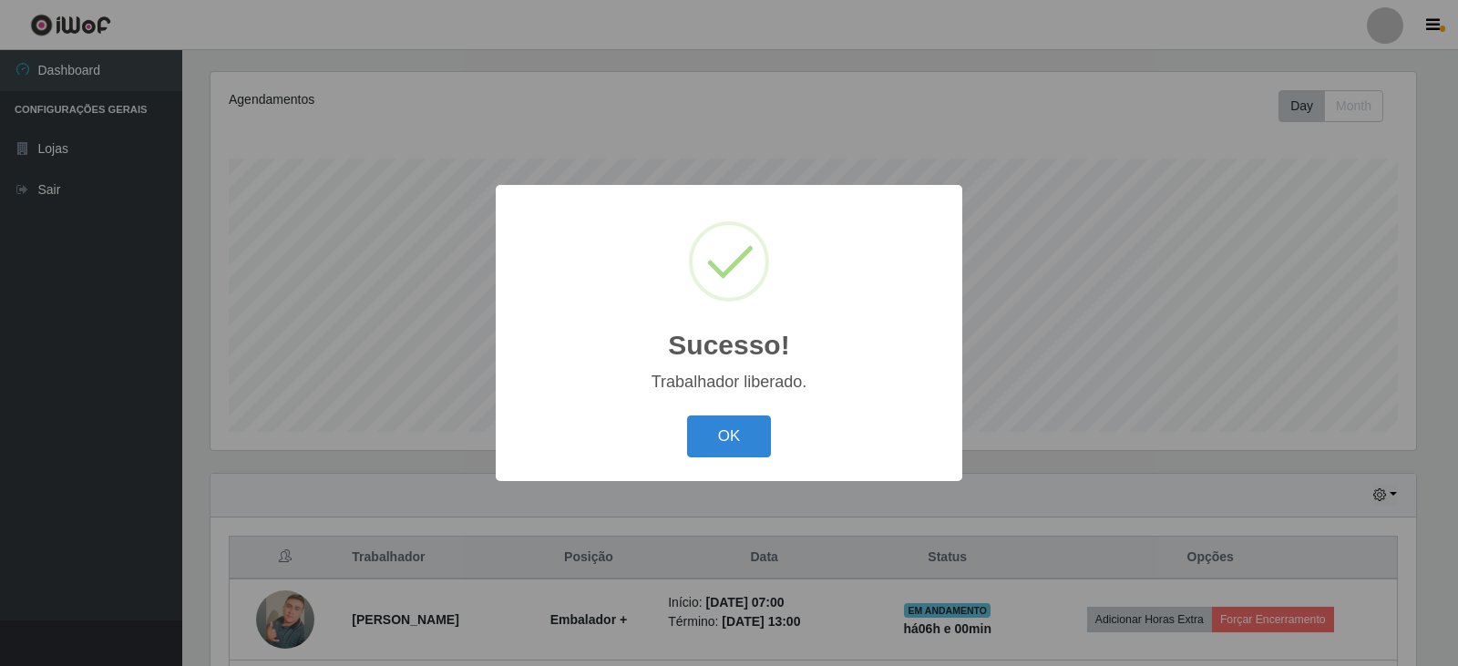
click at [719, 462] on div "OK Cancel" at bounding box center [729, 436] width 430 height 52
drag, startPoint x: 725, startPoint y: 438, endPoint x: 749, endPoint y: 457, distance: 29.9
click at [726, 441] on button "OK" at bounding box center [729, 437] width 85 height 43
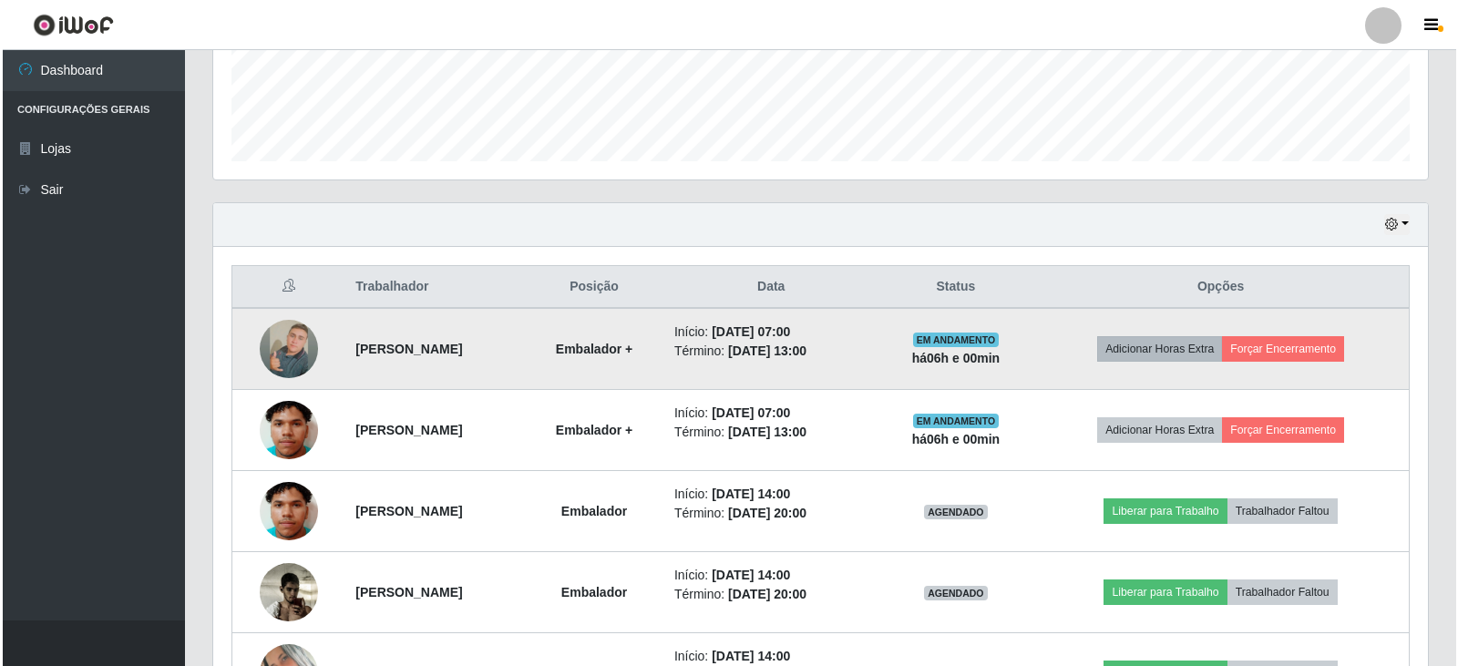
scroll to position [493, 0]
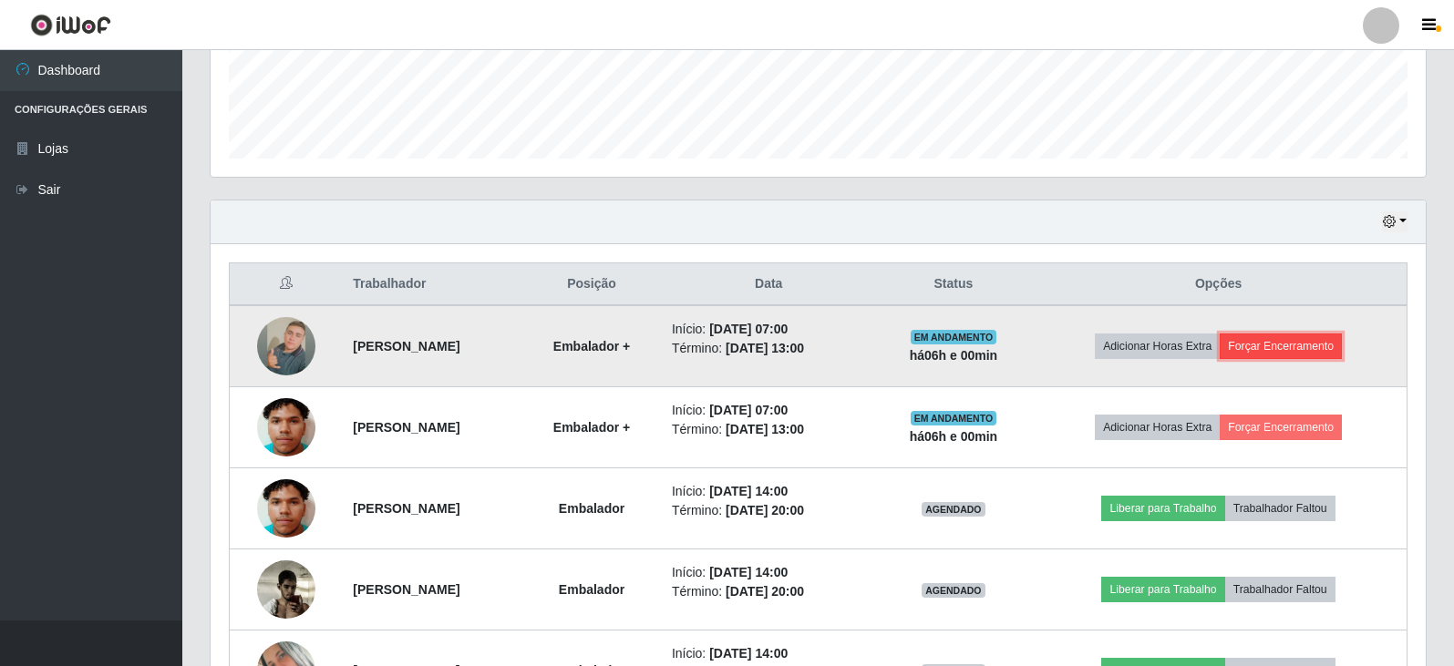
click at [1287, 347] on button "Forçar Encerramento" at bounding box center [1280, 347] width 122 height 26
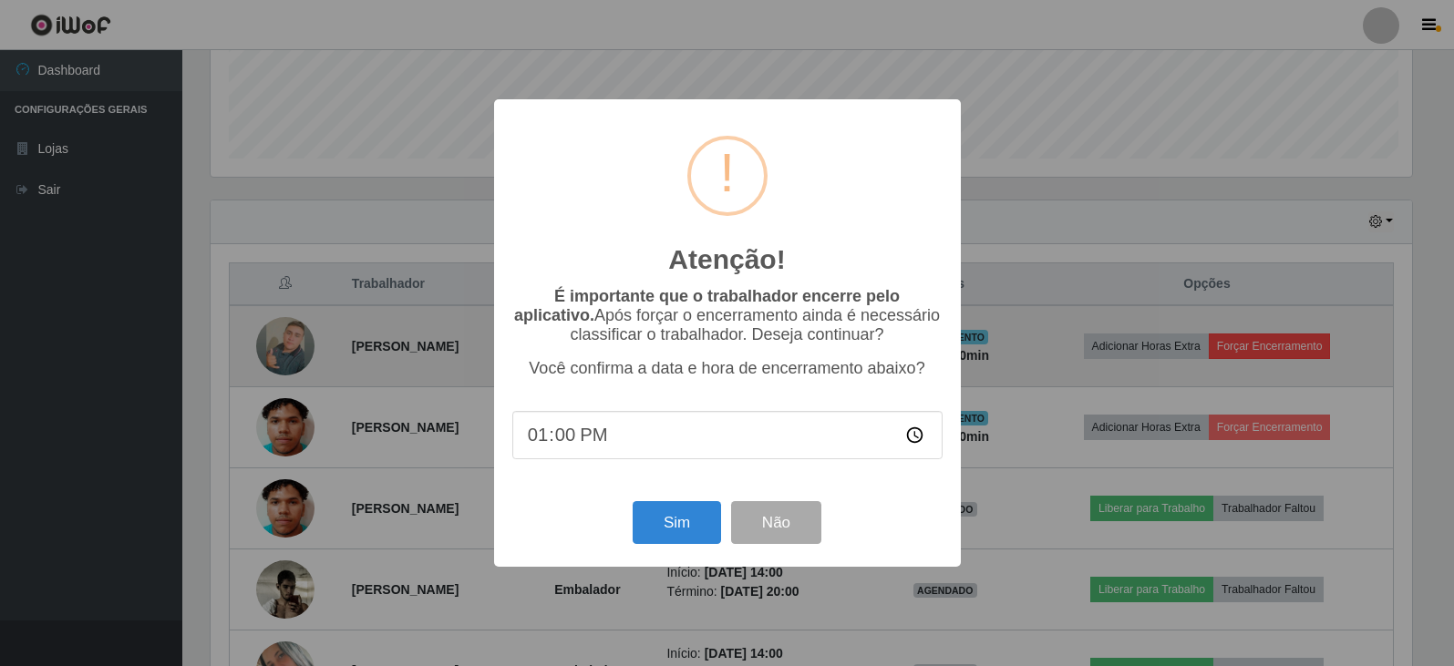
scroll to position [378, 1206]
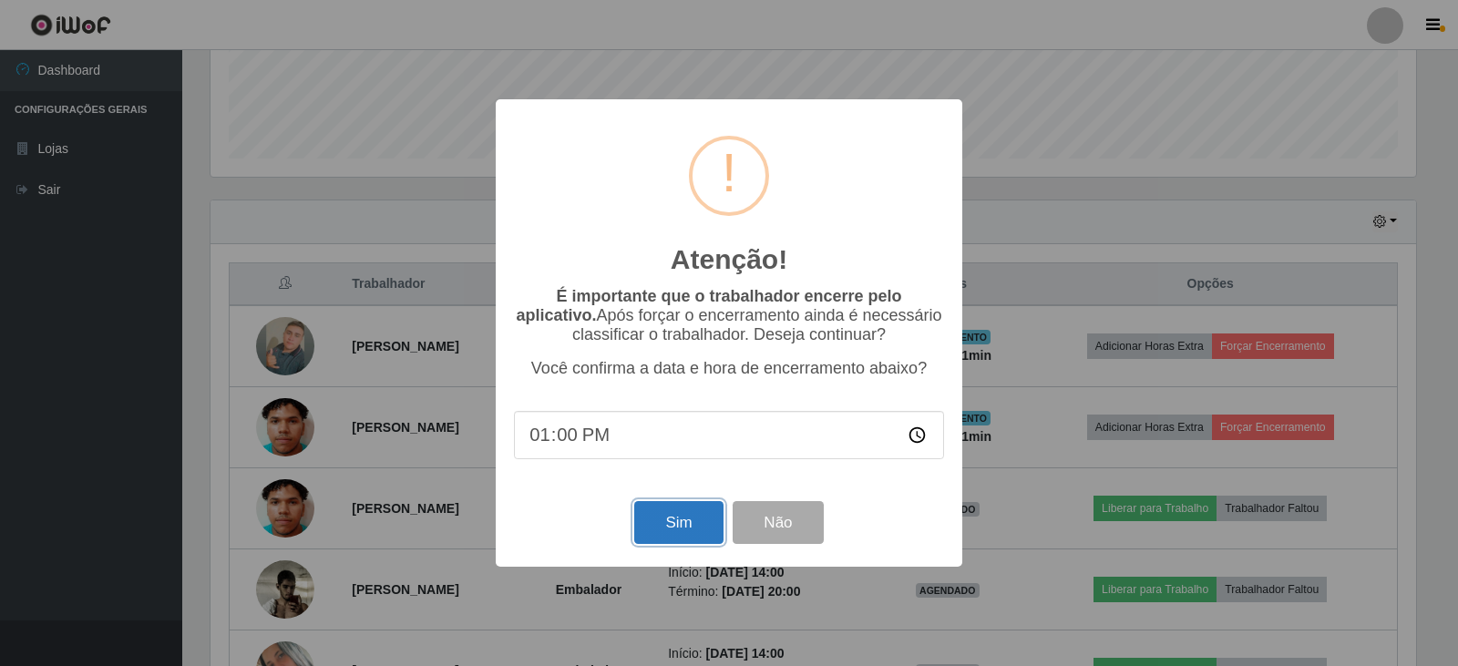
click at [670, 523] on button "Sim" at bounding box center [678, 522] width 88 height 43
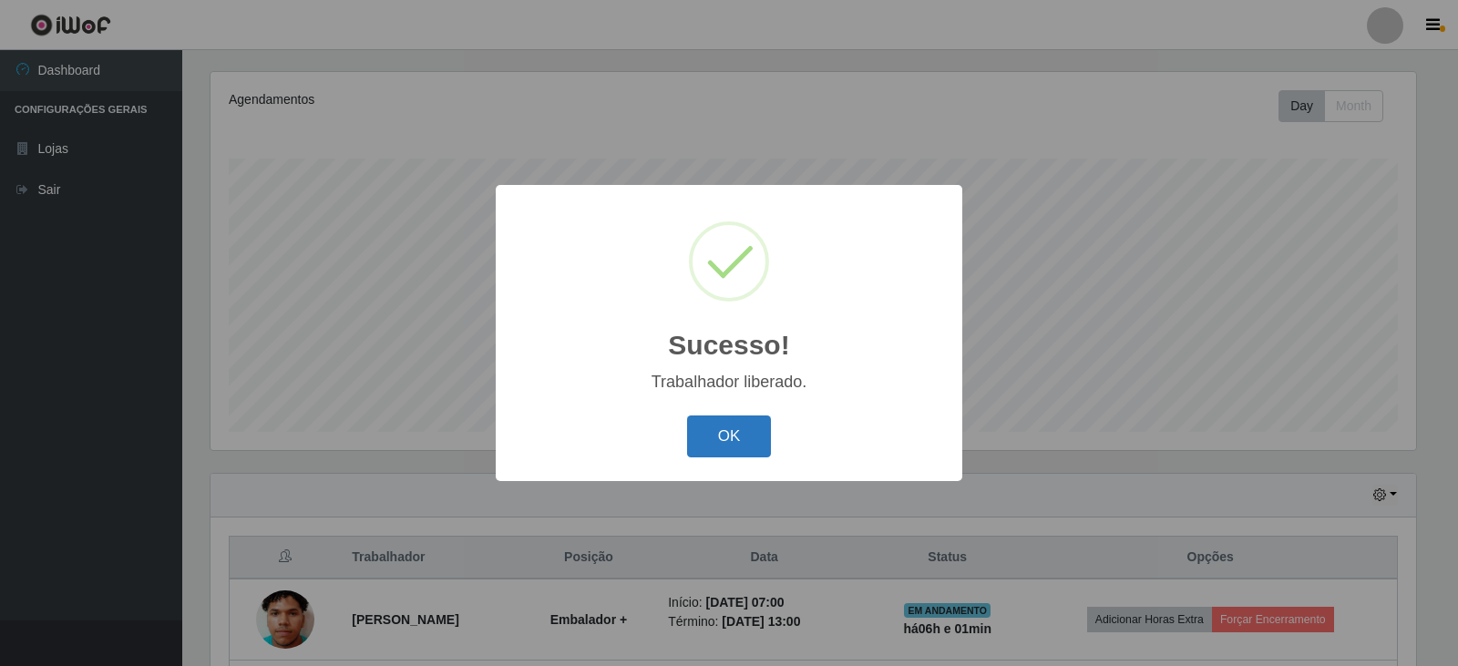
click at [714, 441] on button "OK" at bounding box center [729, 437] width 85 height 43
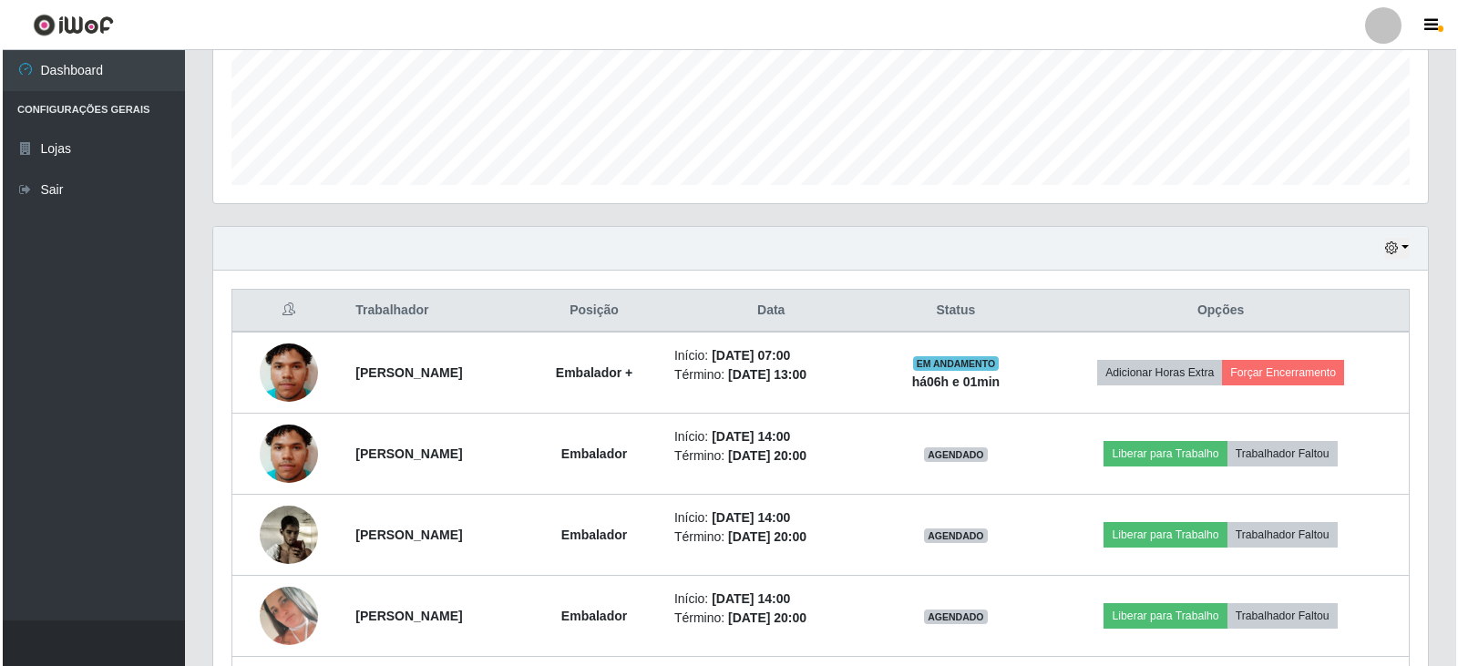
scroll to position [493, 0]
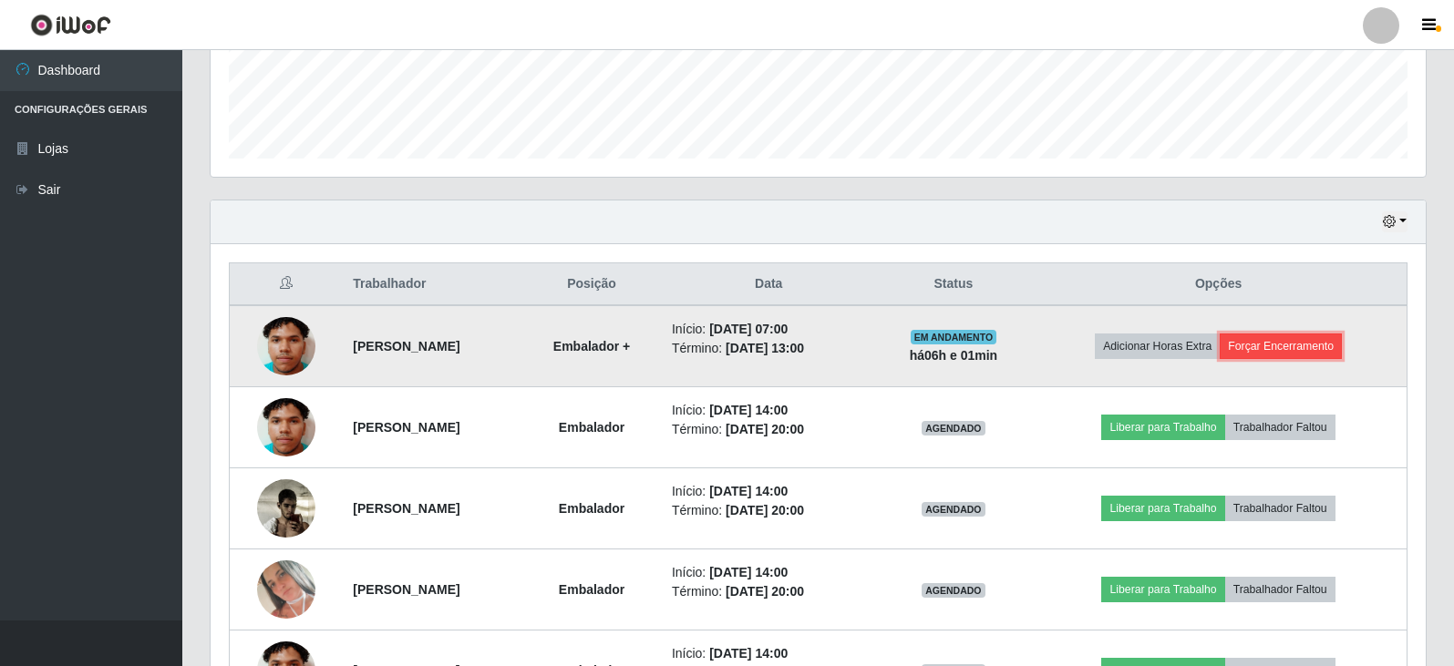
click at [1297, 347] on button "Forçar Encerramento" at bounding box center [1280, 347] width 122 height 26
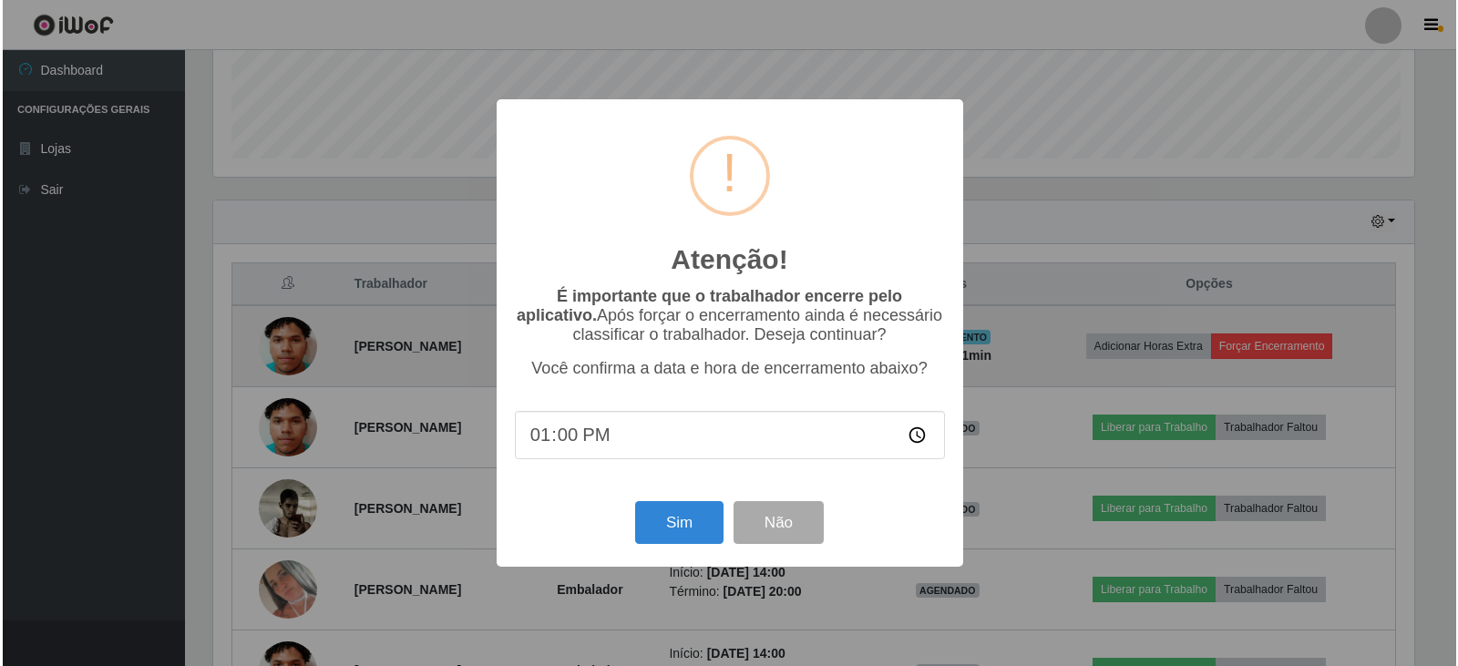
scroll to position [0, 0]
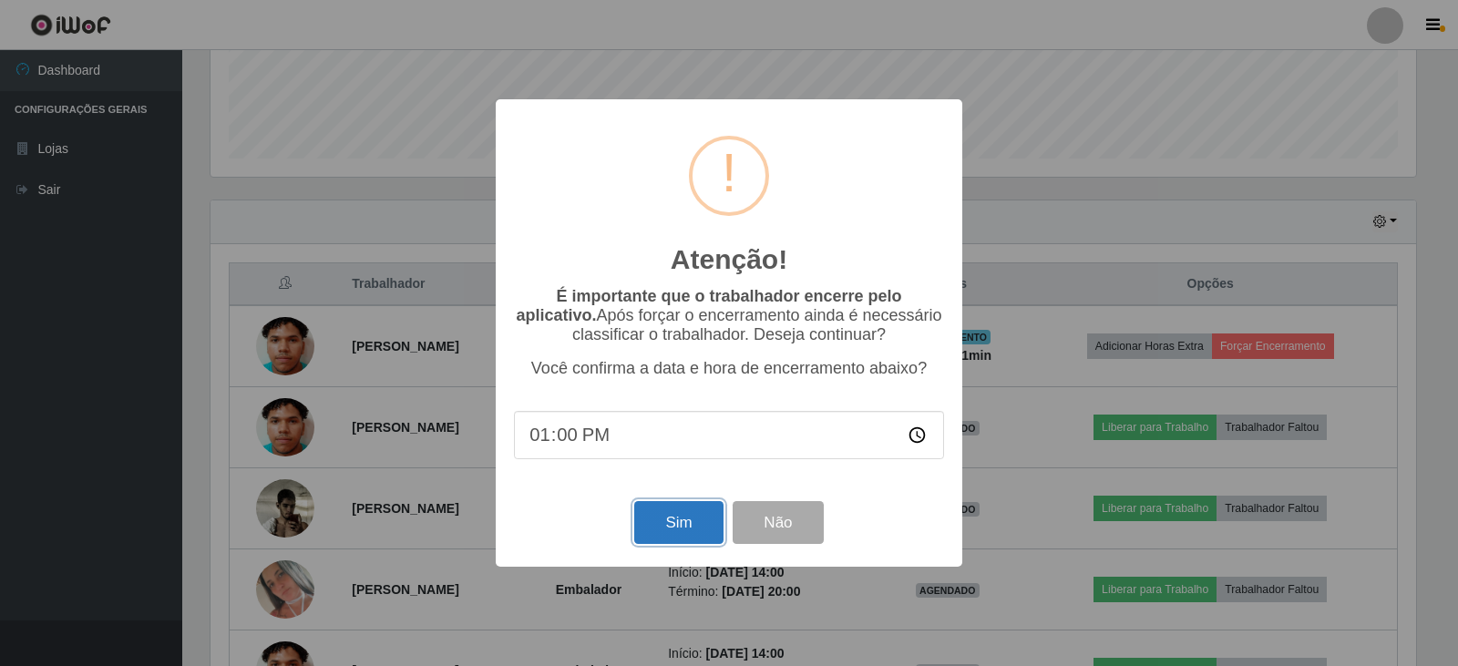
click at [694, 516] on button "Sim" at bounding box center [678, 522] width 88 height 43
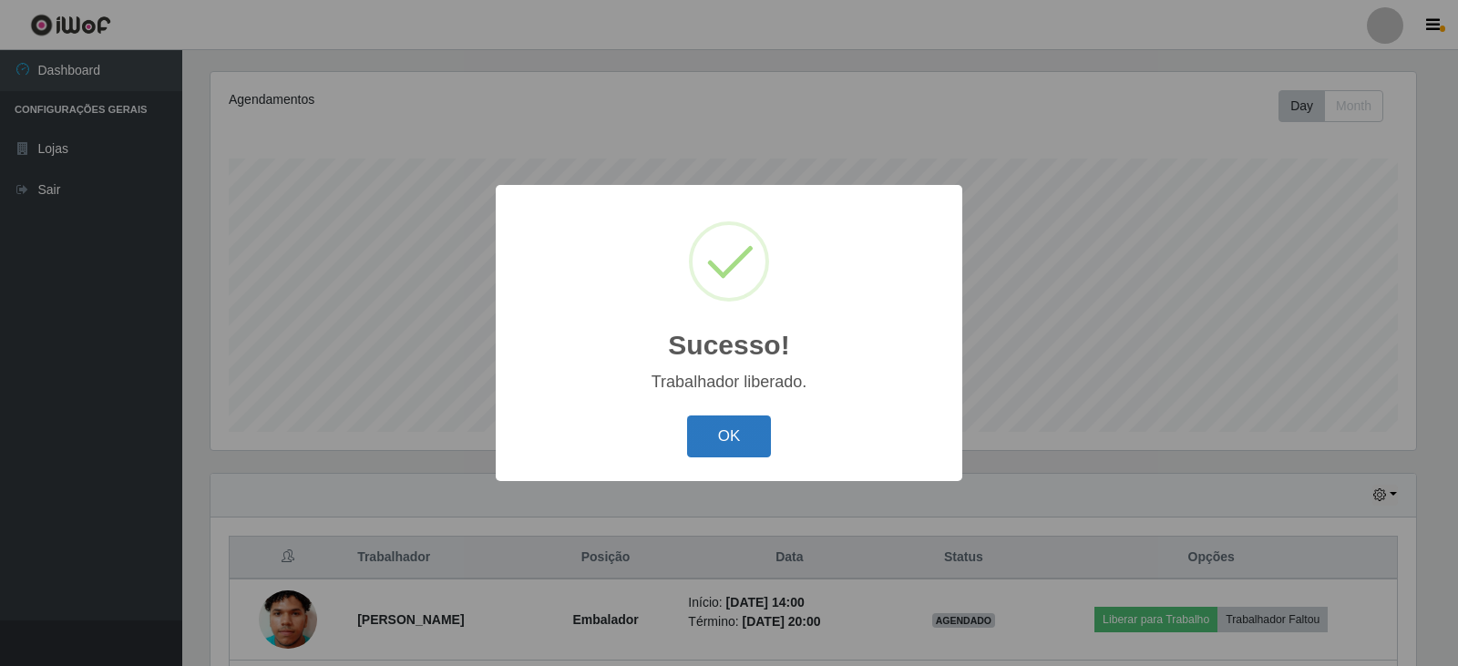
click at [703, 451] on button "OK" at bounding box center [729, 437] width 85 height 43
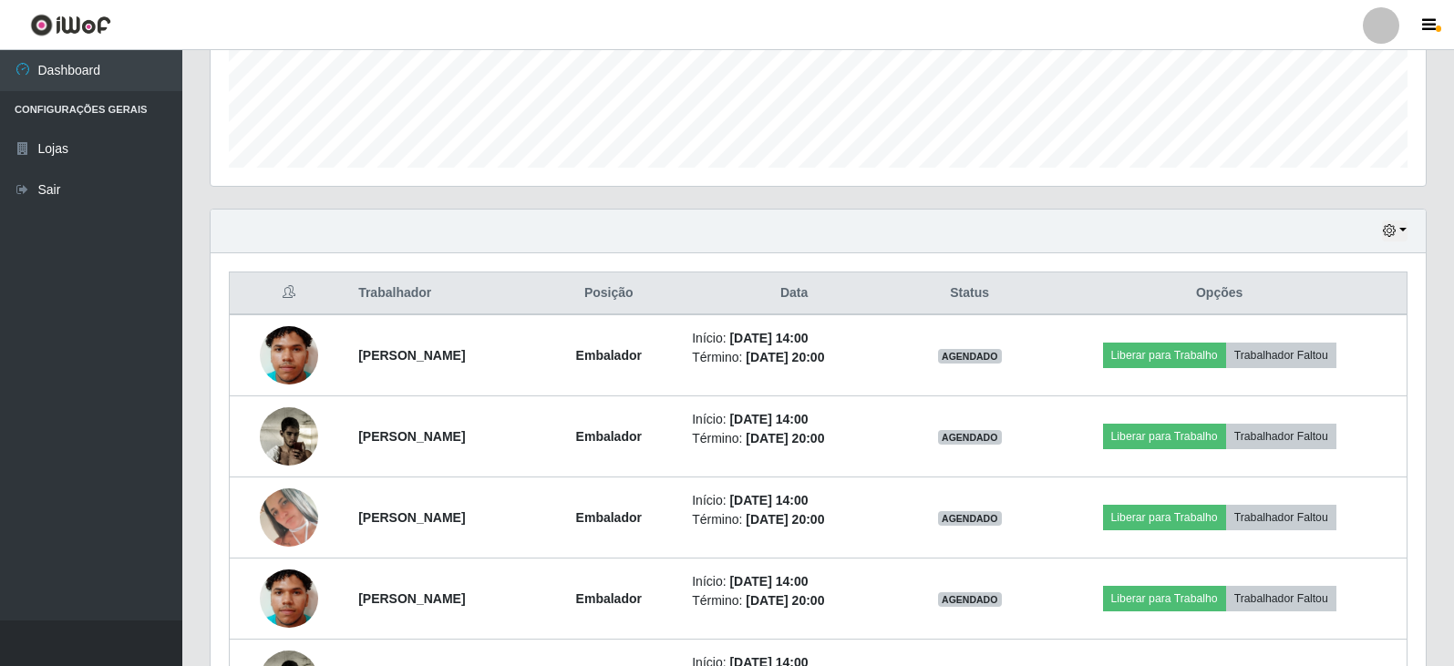
scroll to position [365, 0]
